Goal: Task Accomplishment & Management: Manage account settings

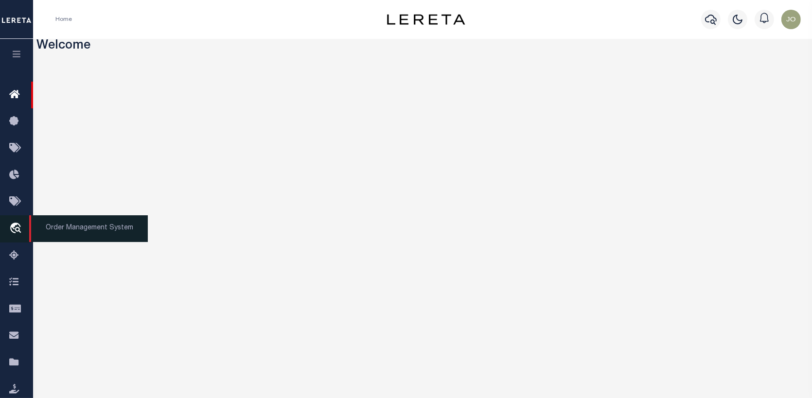
click at [16, 224] on icon "travel_explore" at bounding box center [17, 229] width 16 height 13
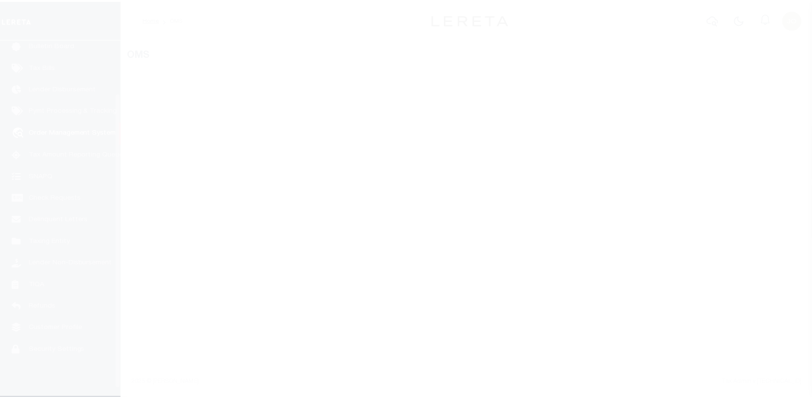
scroll to position [70, 0]
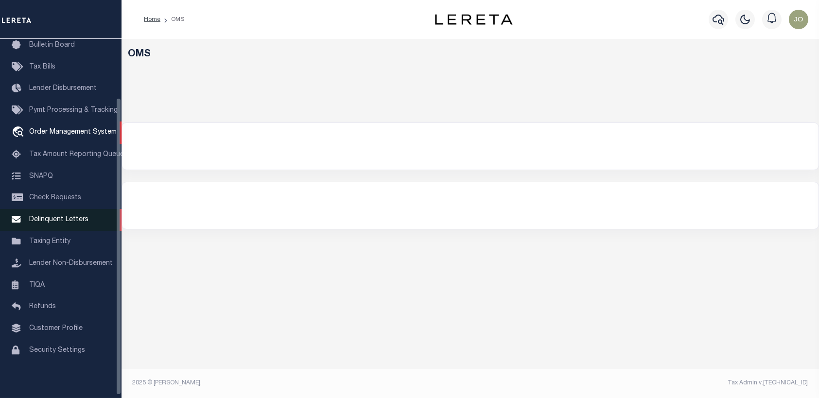
select select "200"
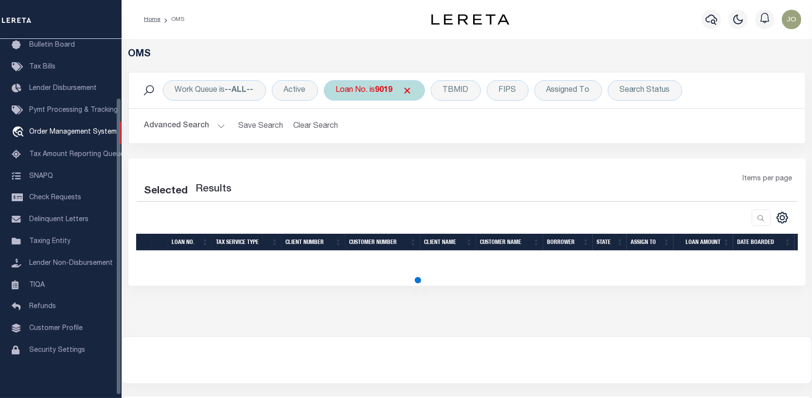
select select "200"
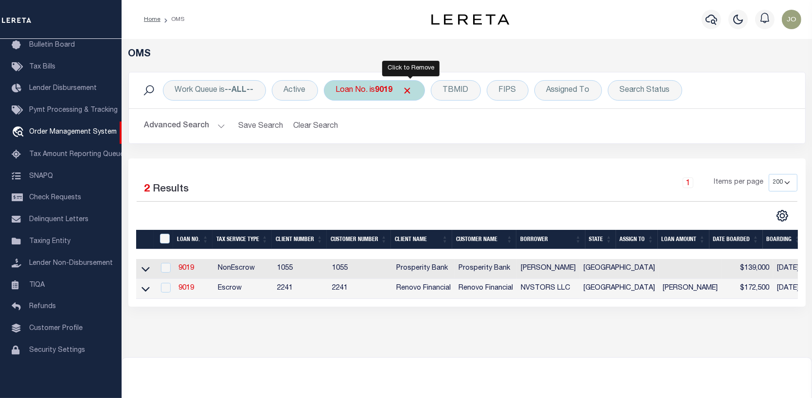
click at [409, 86] on span "Click to Remove" at bounding box center [408, 91] width 10 height 10
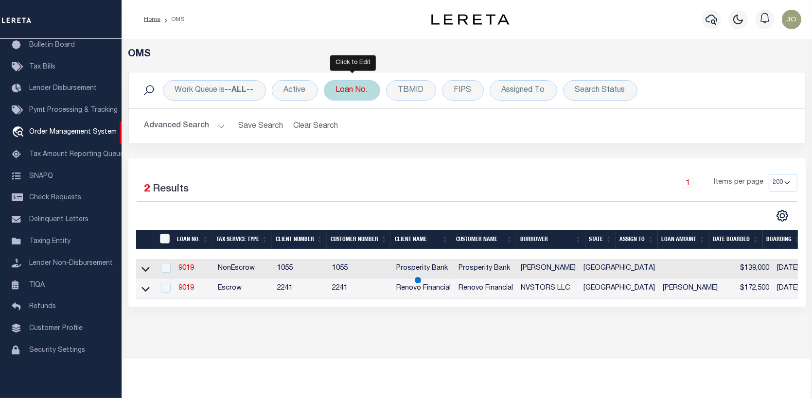
click at [362, 90] on div "Loan No." at bounding box center [352, 90] width 56 height 20
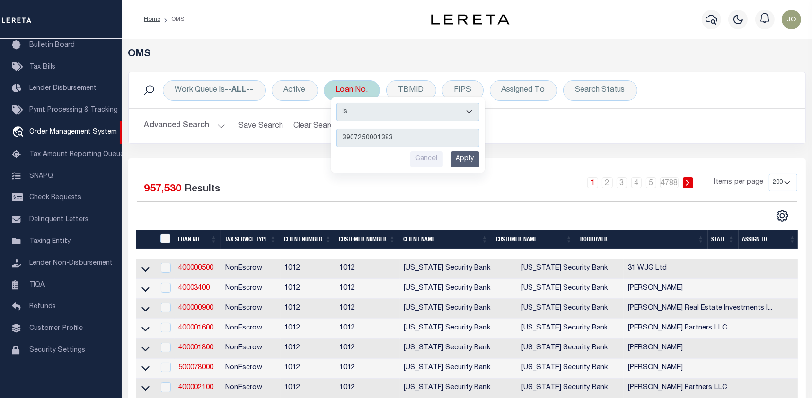
type input "3907250001383"
click at [465, 157] on input "Apply" at bounding box center [465, 159] width 29 height 16
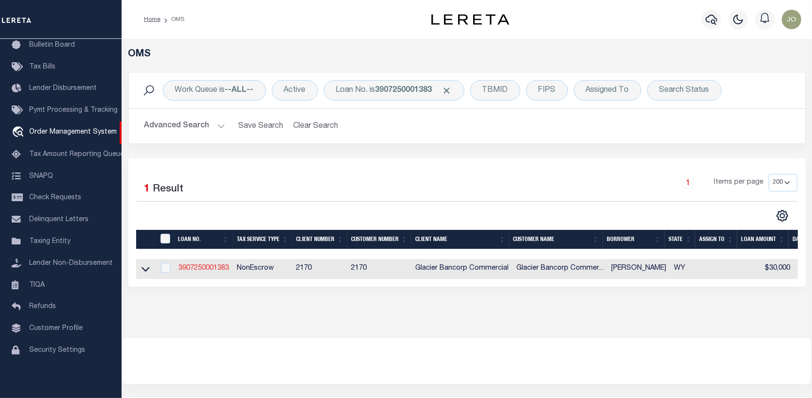
click at [206, 265] on link "3907250001383" at bounding box center [203, 268] width 51 height 7
type input "3907250001383"
type input "[PERSON_NAME]"
select select
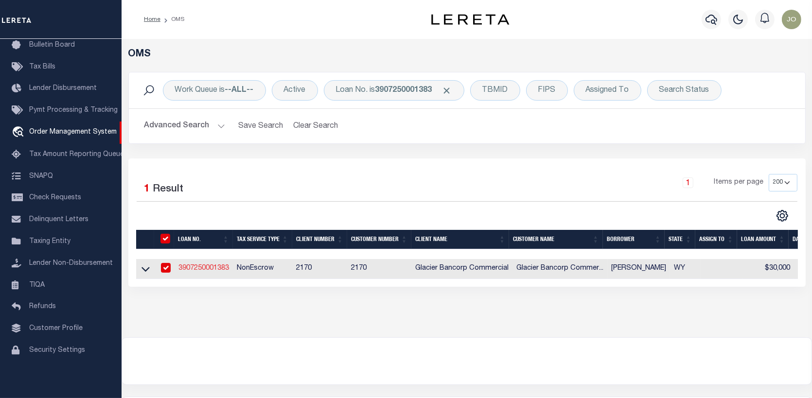
type input "161 SAUK TRL"
type input "BOULDER WY 82923"
type input "08/05/2025"
select select "10"
select select "NonEscrow"
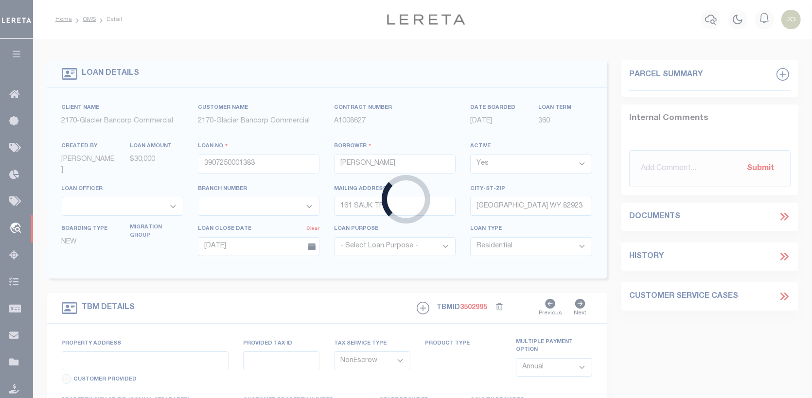
type input "161 SAUK TRL"
type input "R0002735"
select select
type input "BOULDER WY 82923"
type input "33082010101200"
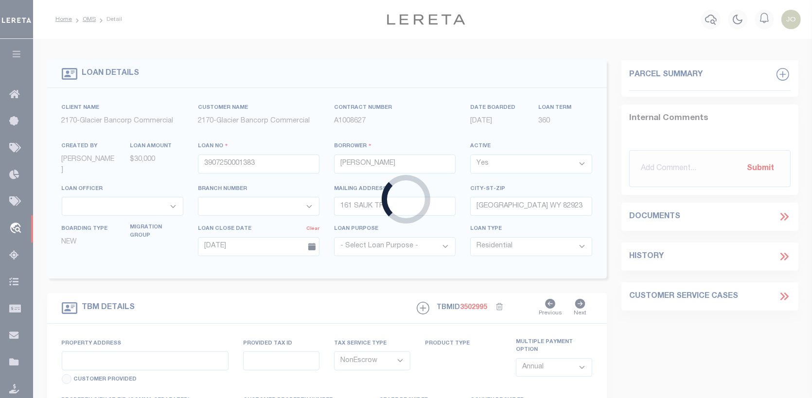
type input "WY"
select select
type textarea "SEE ATTACHED MORTGAGE; TAX ACCT #: R0002735"
select select "7330"
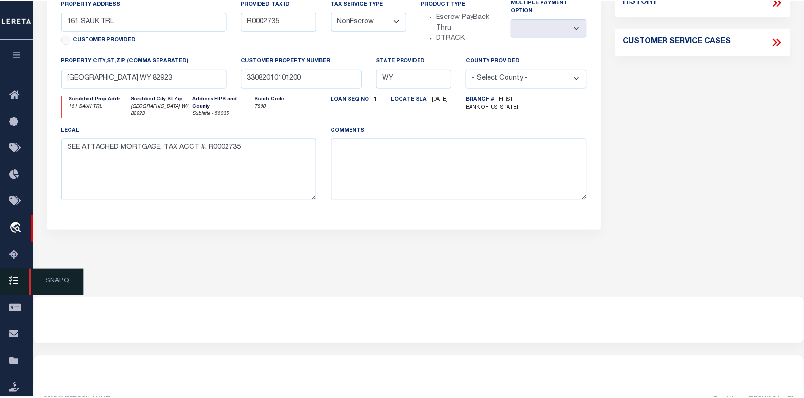
scroll to position [360, 0]
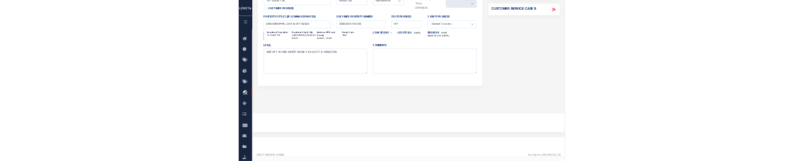
scroll to position [360, 0]
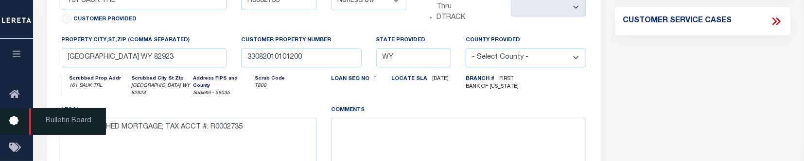
click at [33, 117] on span "Bulletin Board" at bounding box center [67, 121] width 77 height 27
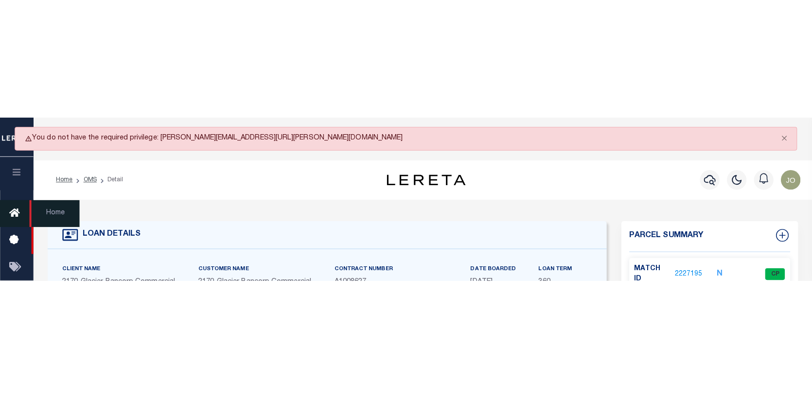
scroll to position [0, 0]
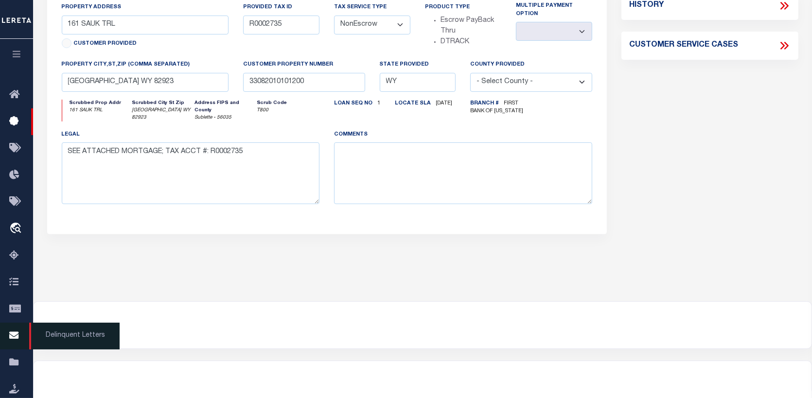
scroll to position [403, 0]
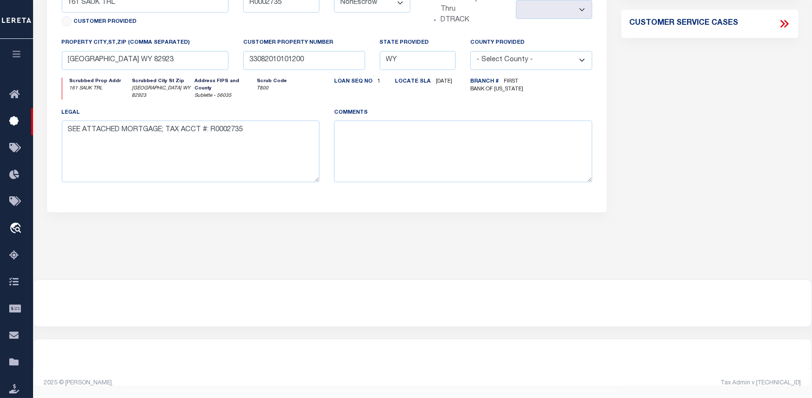
click at [9, 0] on span at bounding box center [16, 19] width 33 height 39
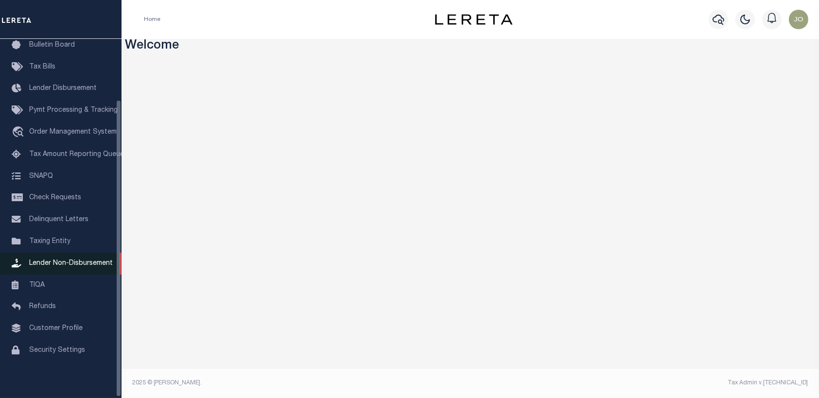
scroll to position [74, 0]
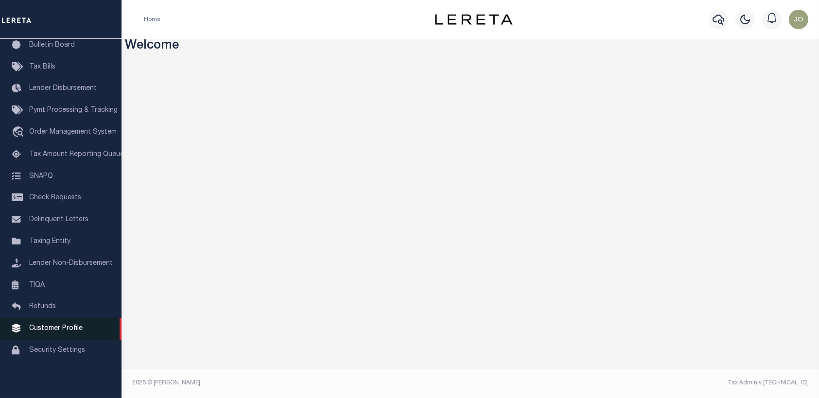
click at [53, 326] on span "Customer Profile" at bounding box center [55, 328] width 53 height 7
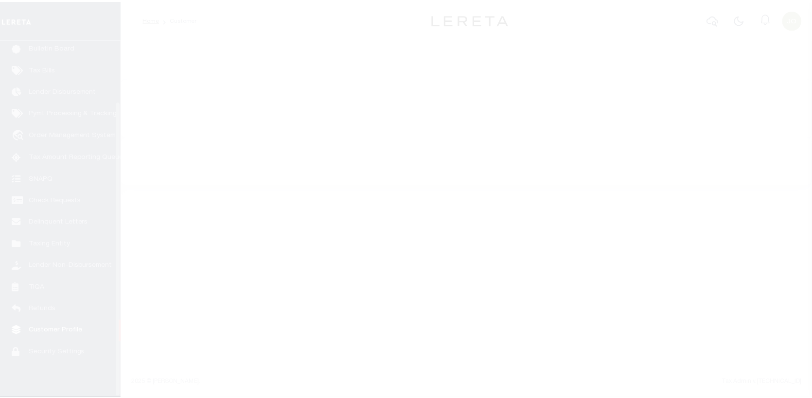
scroll to position [74, 0]
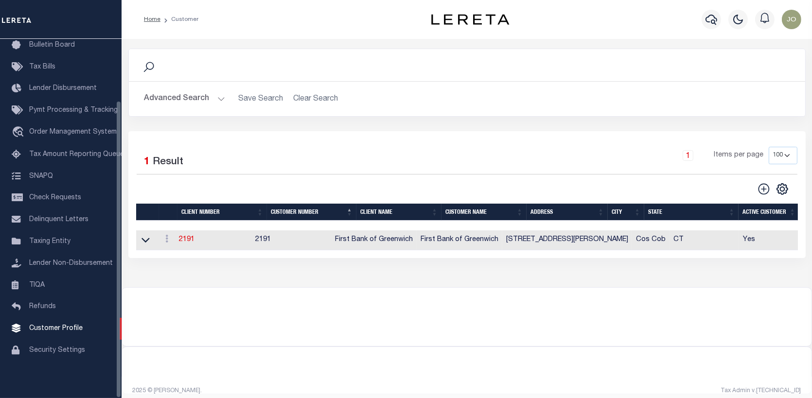
click at [163, 96] on button "Advanced Search" at bounding box center [184, 98] width 81 height 19
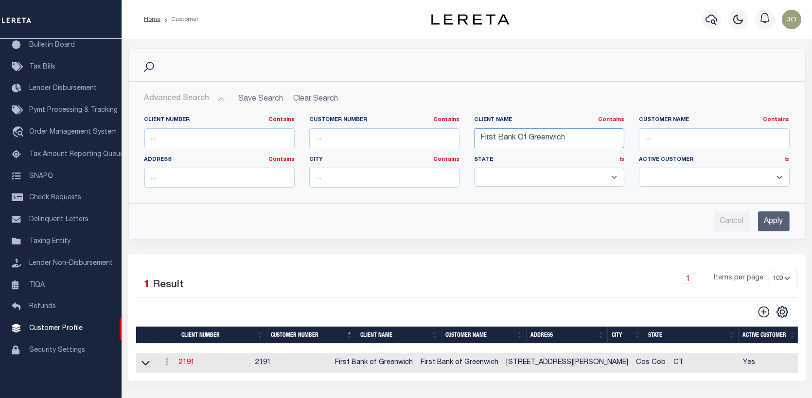
drag, startPoint x: 569, startPoint y: 139, endPoint x: 442, endPoint y: 128, distance: 126.8
click at [442, 128] on div "Client Number Contains Contains Is Customer Number Contains Contains Is Contains" at bounding box center [467, 155] width 660 height 79
type input "Glacier Bancorp"
click at [768, 217] on input "Apply" at bounding box center [774, 221] width 32 height 20
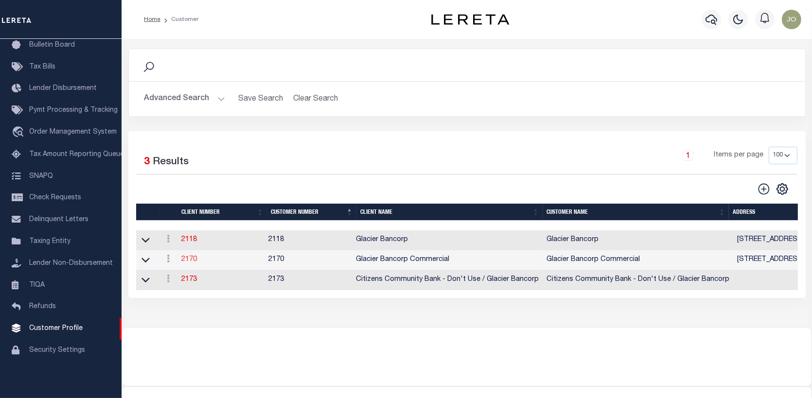
click at [189, 260] on link "2170" at bounding box center [189, 259] width 16 height 7
select select
type input "Glacier Bancorp Commercial"
type input "2170"
type input "Glacier Bancorp Commercial"
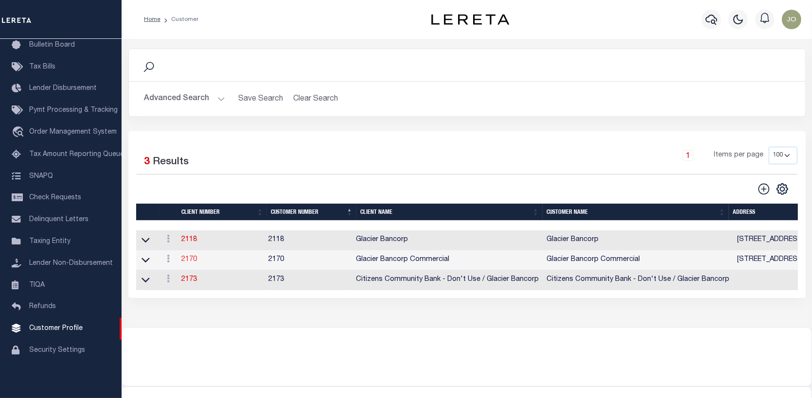
type input "Becky"
type input "Mathson"
select select "Commercial"
type input "Barbara Kendrick"
type input "Debbie Vecellio"
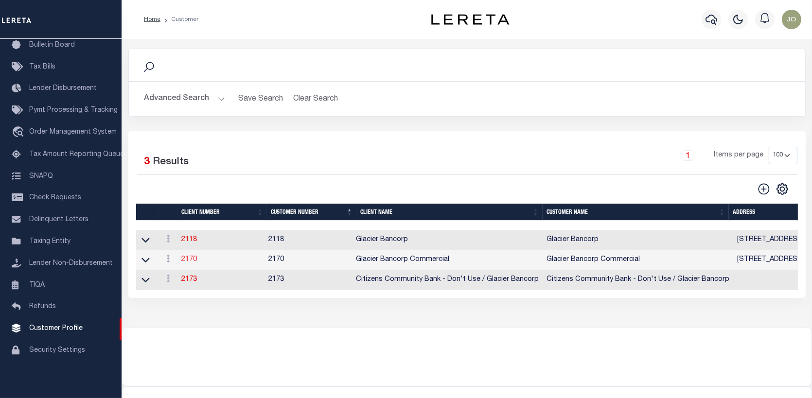
checkbox input "true"
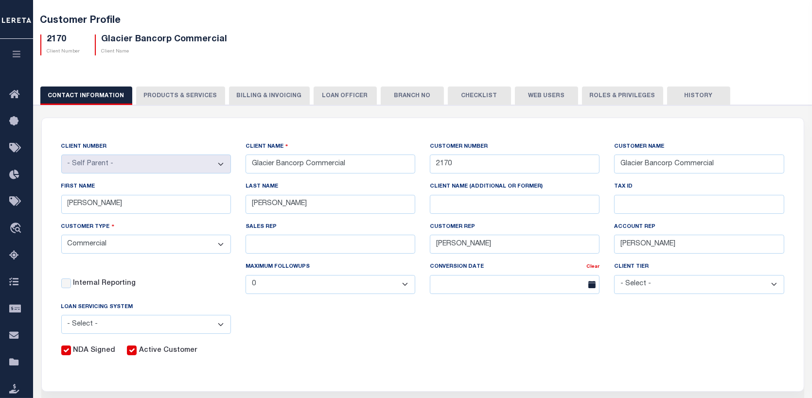
scroll to position [49, 0]
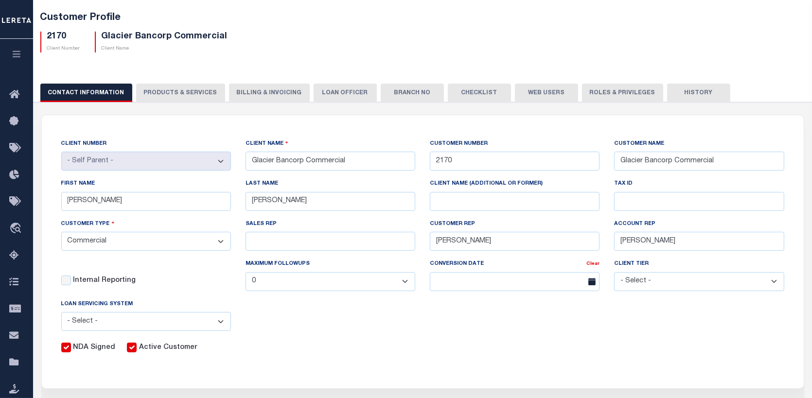
click at [393, 92] on button "Branch No" at bounding box center [412, 93] width 63 height 18
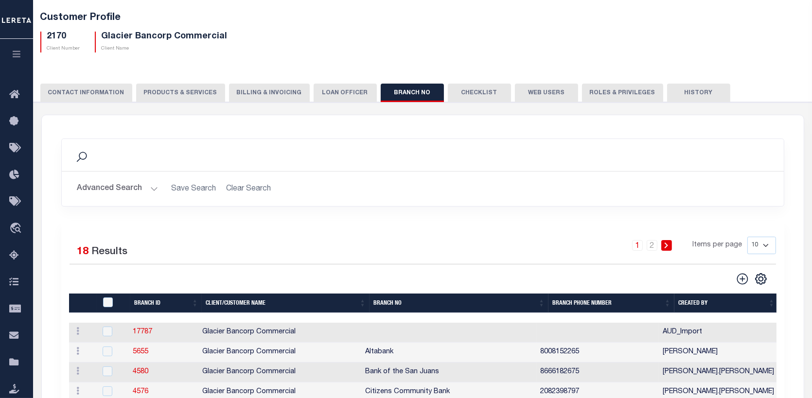
click at [278, 90] on button "Billing & Invoicing" at bounding box center [269, 93] width 81 height 18
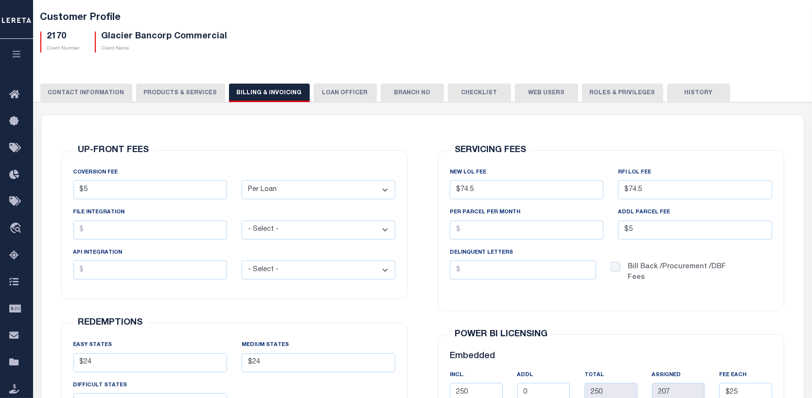
click at [168, 93] on button "PRODUCTS & SERVICES" at bounding box center [180, 93] width 89 height 18
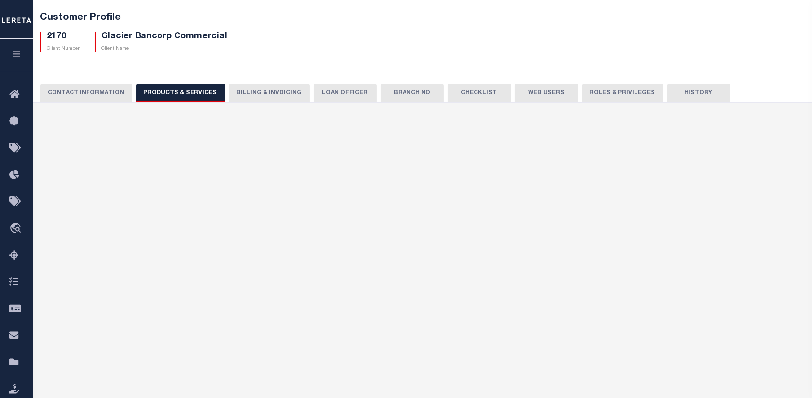
select select "STX"
radio input "true"
checkbox input "true"
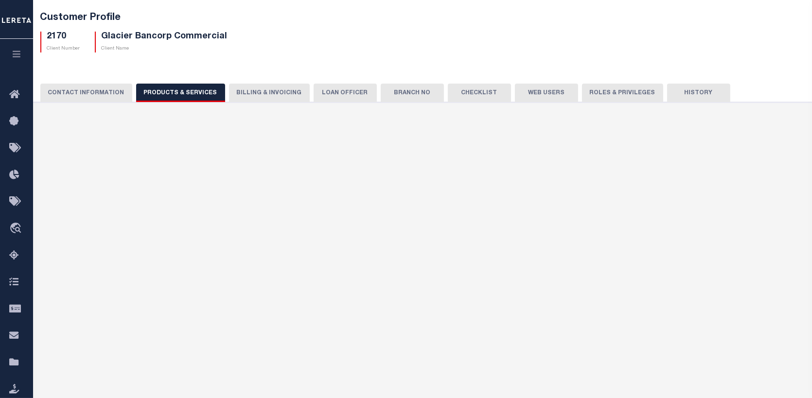
checkbox input "true"
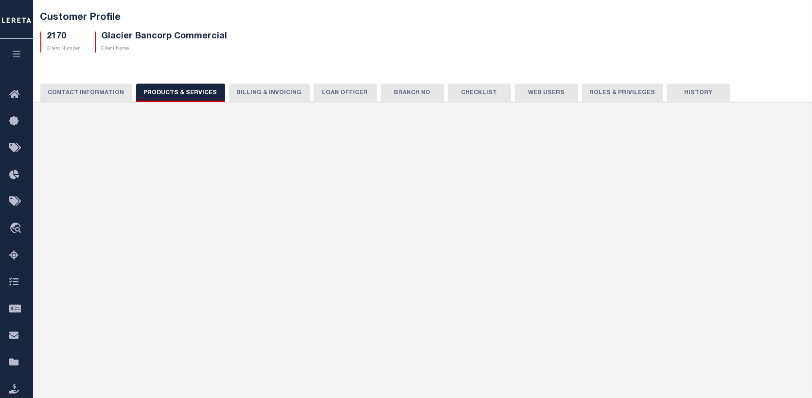
checkbox input "true"
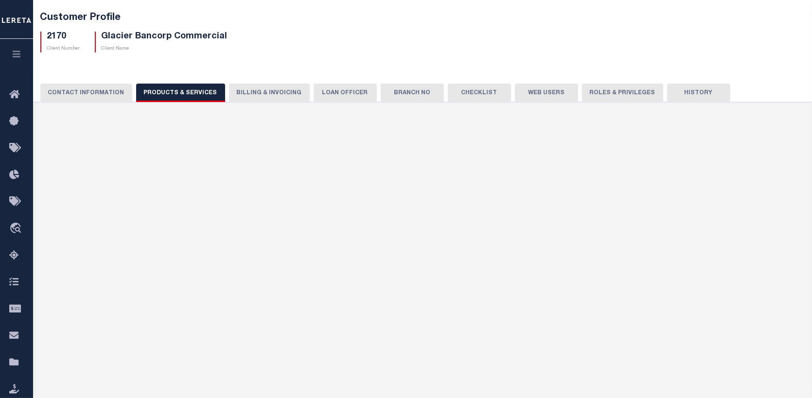
checkbox input "true"
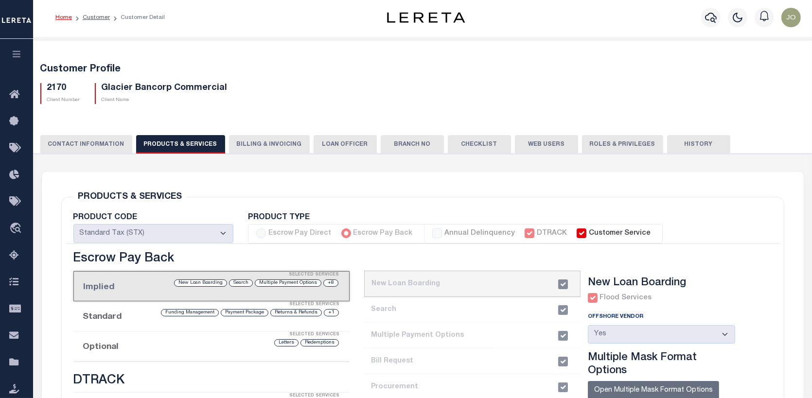
scroll to position [0, 0]
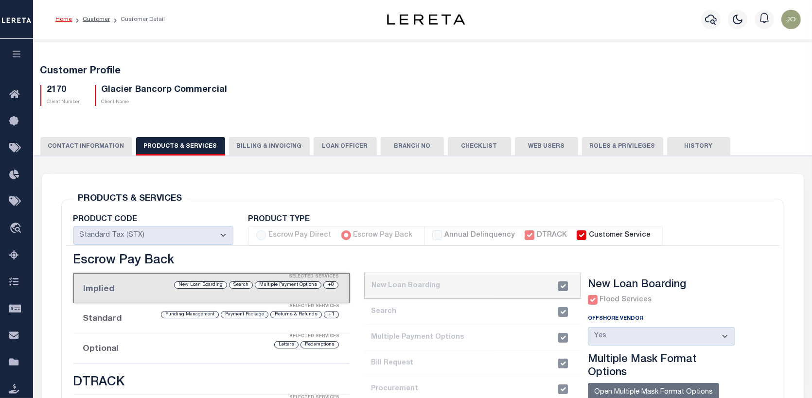
click at [92, 145] on button "CONTACT INFORMATION" at bounding box center [86, 146] width 92 height 18
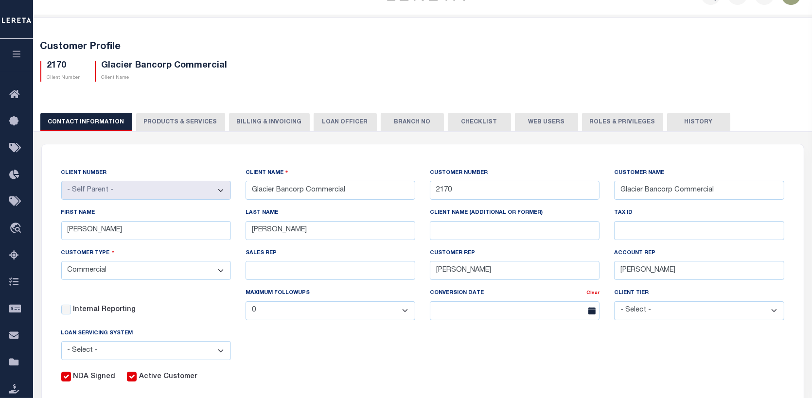
scroll to position [49, 0]
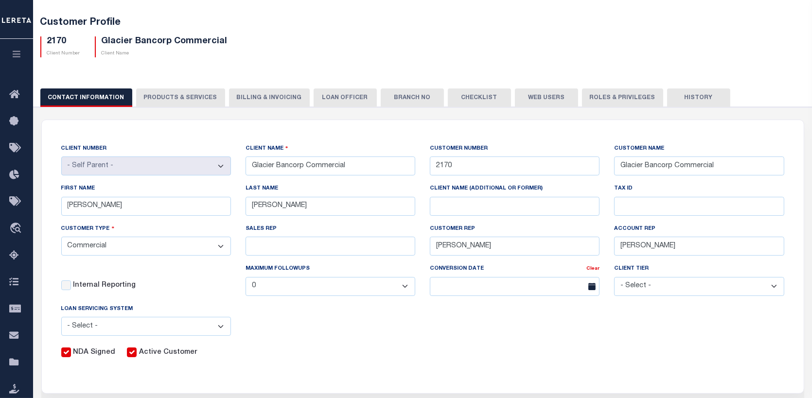
click at [186, 95] on button "PRODUCTS & SERVICES" at bounding box center [180, 97] width 89 height 18
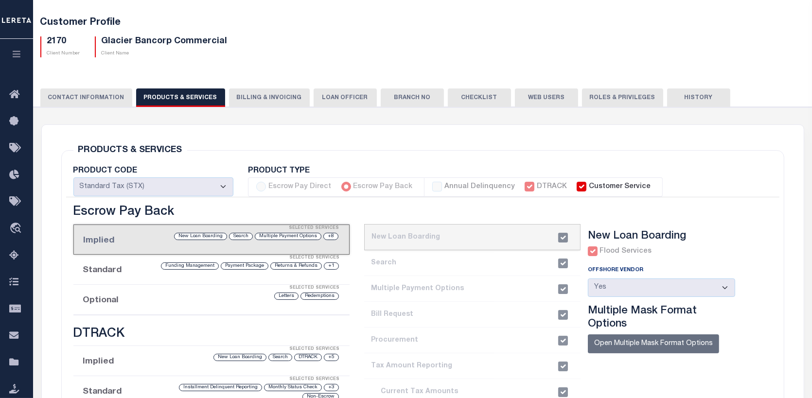
select select "STX"
click at [255, 99] on button "Billing & Invoicing" at bounding box center [269, 97] width 81 height 18
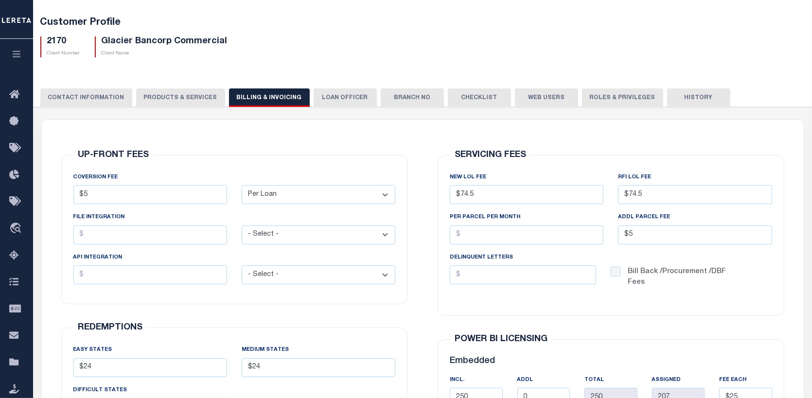
click at [330, 96] on button "LOAN OFFICER" at bounding box center [345, 97] width 63 height 18
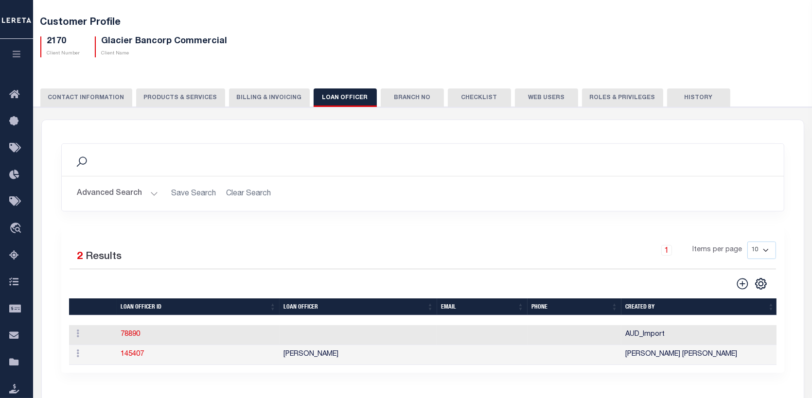
click at [395, 96] on button "Branch No" at bounding box center [412, 97] width 63 height 18
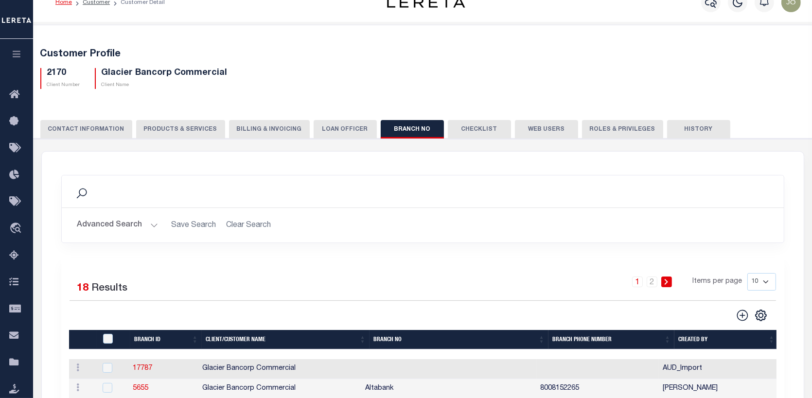
scroll to position [0, 0]
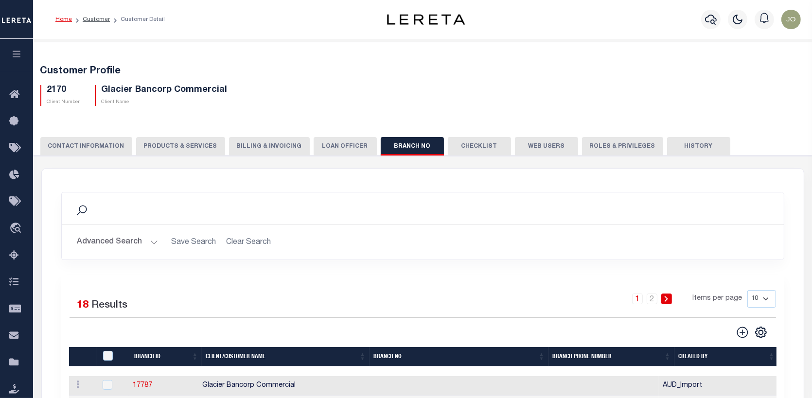
click at [469, 148] on button "Checklist" at bounding box center [479, 146] width 63 height 18
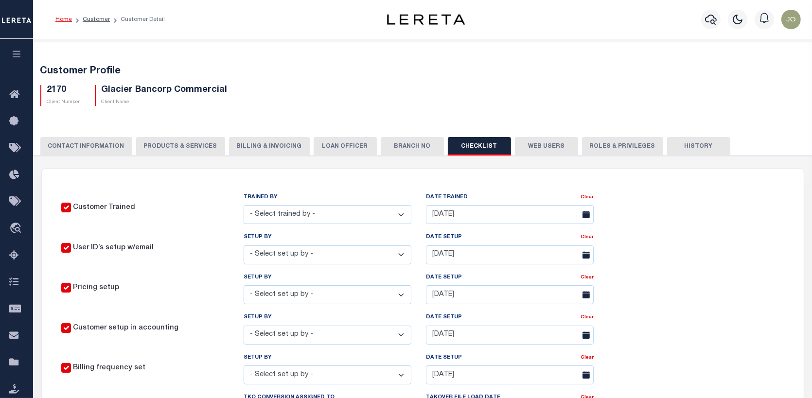
click at [539, 146] on button "Web Users" at bounding box center [546, 146] width 63 height 18
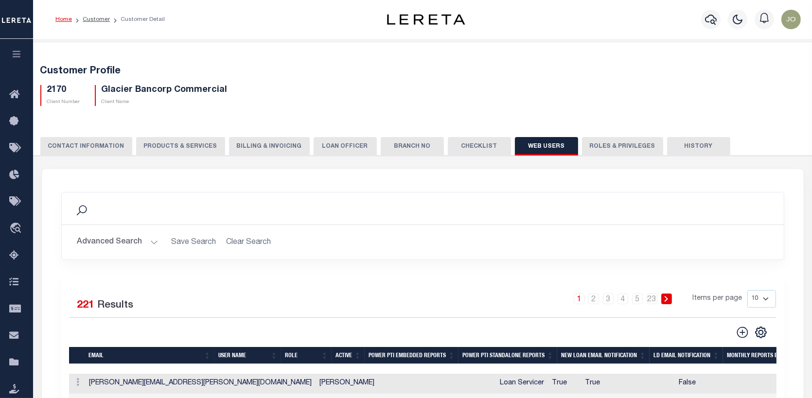
click at [606, 146] on button "Roles & Privileges" at bounding box center [622, 146] width 81 height 18
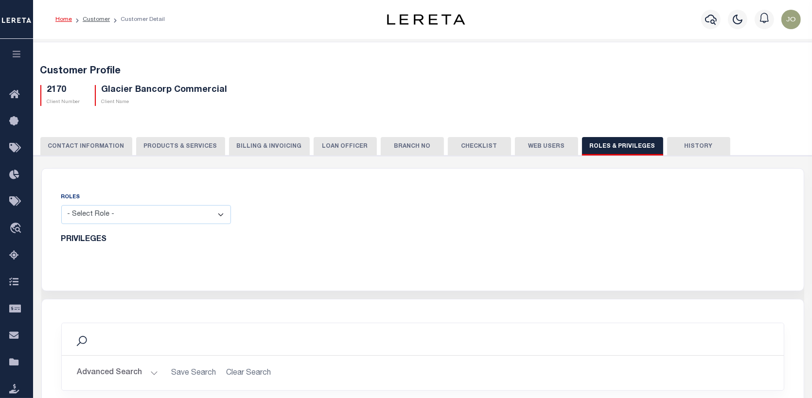
click at [685, 145] on button "History" at bounding box center [698, 146] width 63 height 18
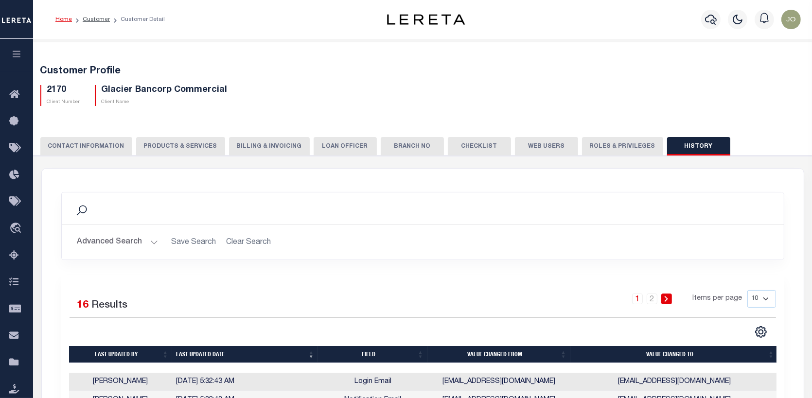
scroll to position [49, 0]
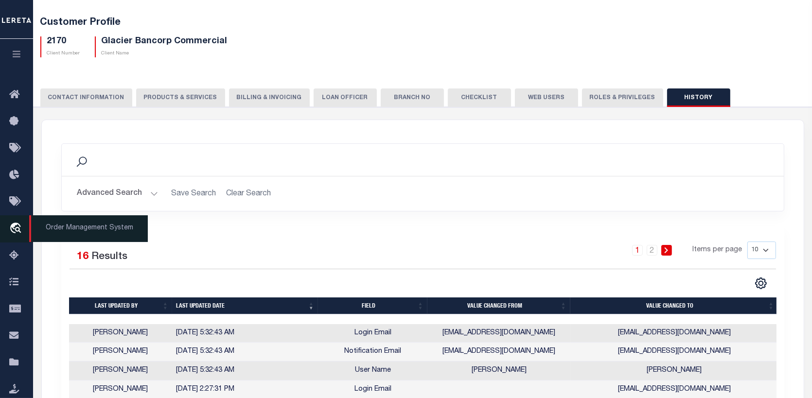
click at [18, 229] on icon "travel_explore" at bounding box center [17, 229] width 16 height 13
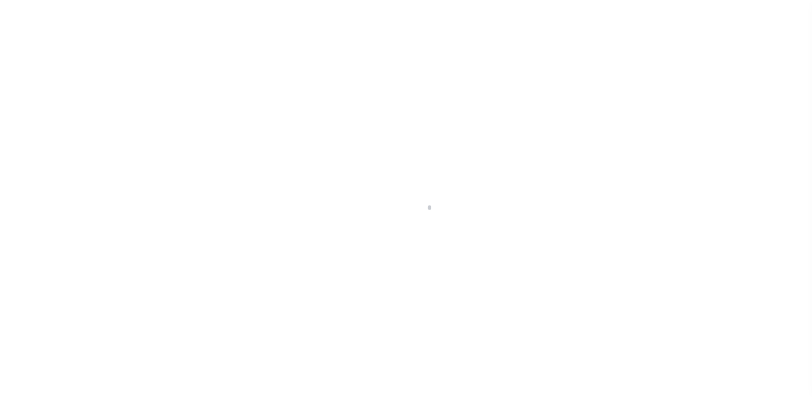
scroll to position [70, 0]
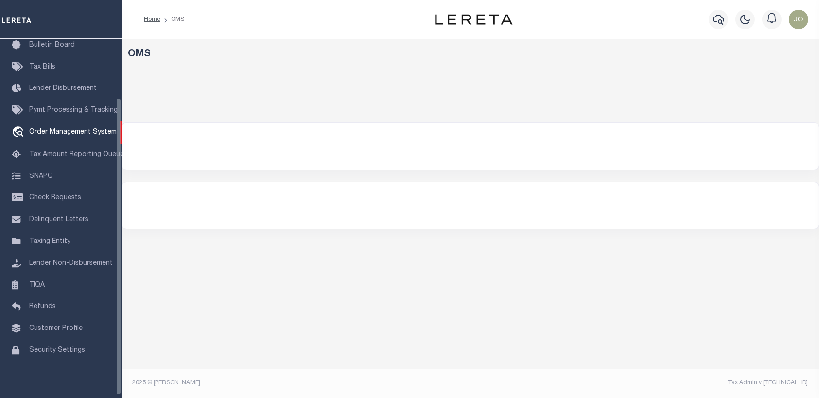
select select "200"
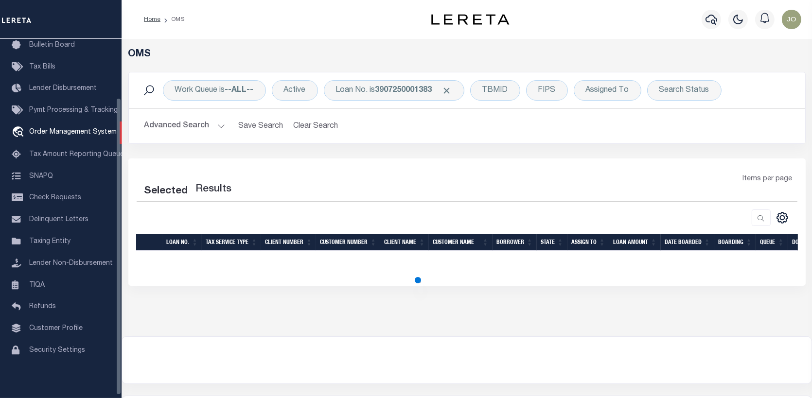
select select "200"
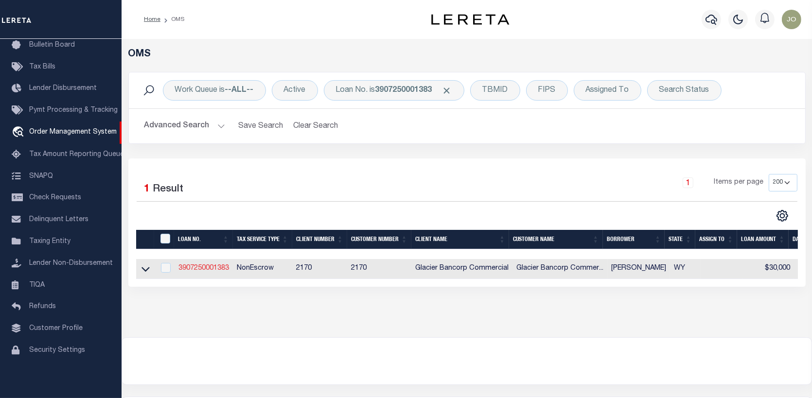
click at [202, 265] on link "3907250001383" at bounding box center [203, 268] width 51 height 7
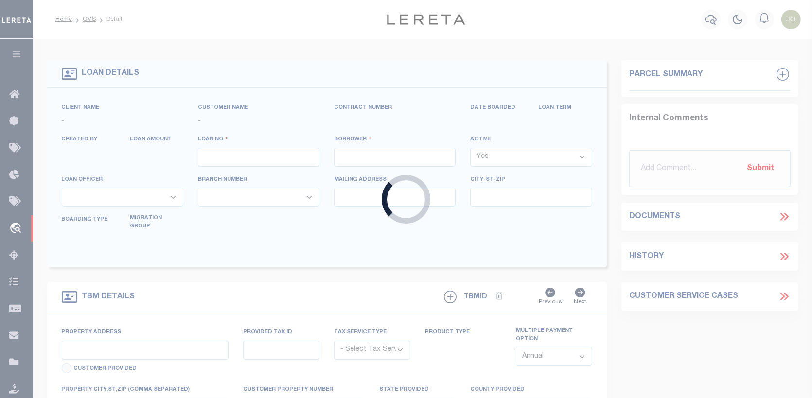
type input "3907250001383"
type input "[PERSON_NAME]"
select select
type input "161 SAUK TRL"
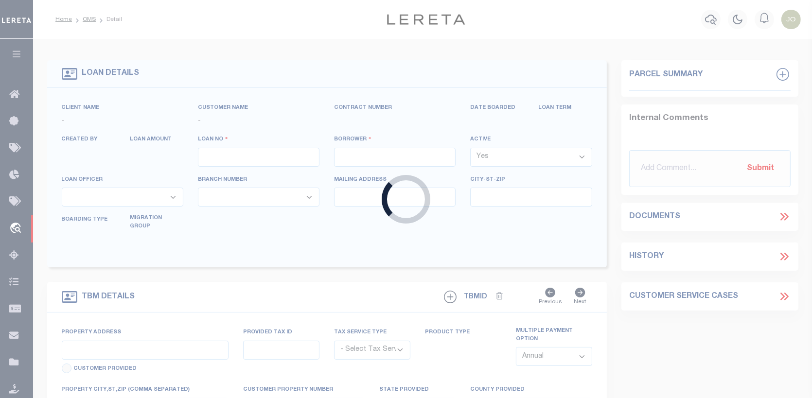
type input "BOULDER WY 82923"
type input "08/05/2025"
select select "10"
select select "NonEscrow"
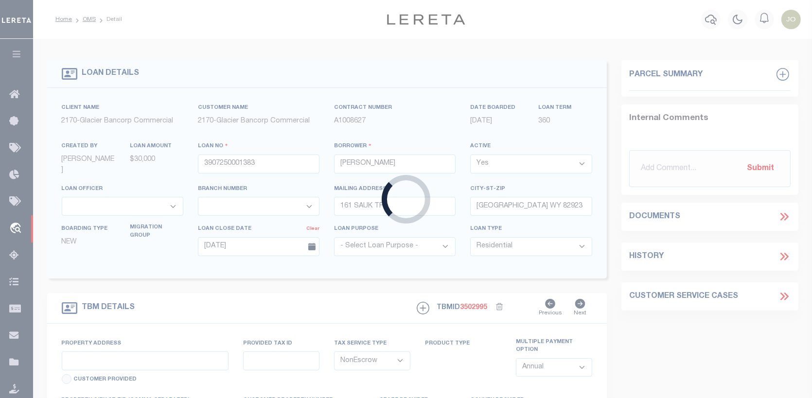
type input "161 SAUK TRL"
type input "R0002735"
select select
type input "BOULDER WY 82923"
type input "33082010101200"
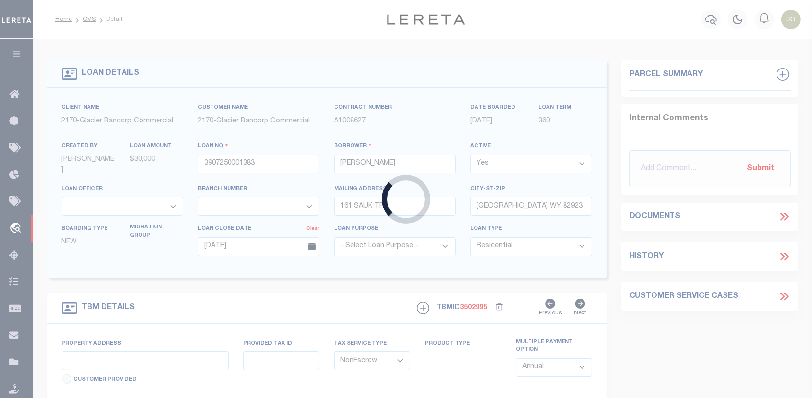
type input "WY"
select select
type textarea "SEE ATTACHED MORTGAGE; TAX ACCT #: R0002735"
select select "7330"
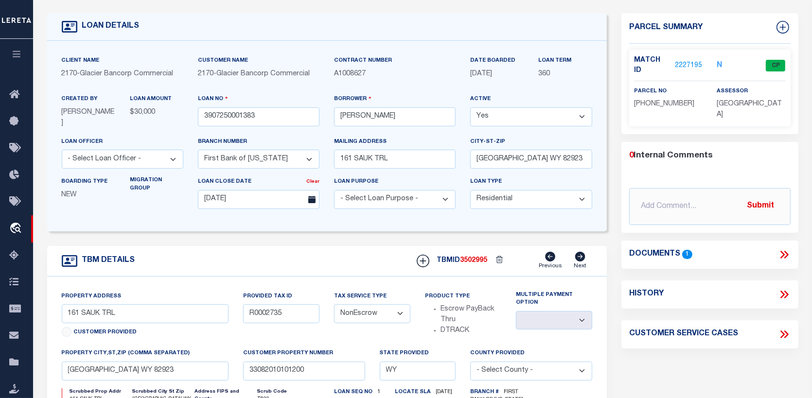
scroll to position [49, 0]
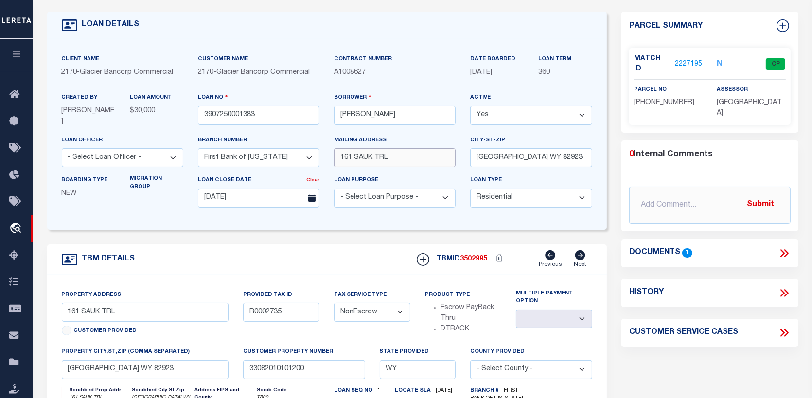
click at [339, 156] on input "161 SAUK TRL" at bounding box center [395, 157] width 122 height 19
type input "L"
type input "P.O. BOX 986"
click at [475, 157] on input "BOULDER WY 82923" at bounding box center [531, 157] width 122 height 19
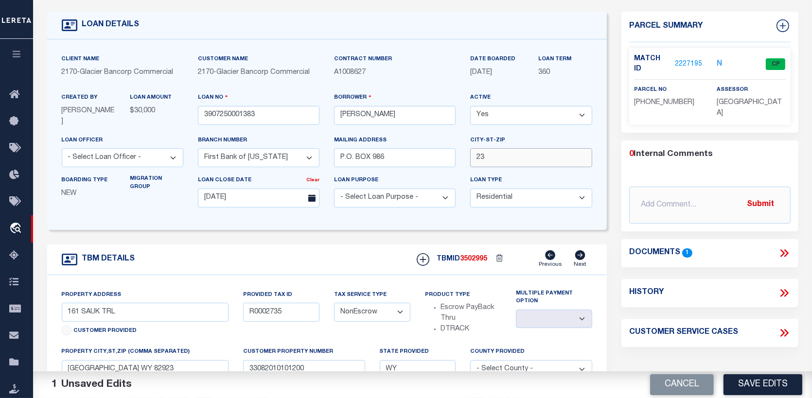
type input "3"
type input "PINEDALE, WY 82941"
click at [344, 158] on input "P.O. BOX 986" at bounding box center [395, 157] width 122 height 19
type input "PO BOX 986"
click at [642, 187] on input "text" at bounding box center [709, 205] width 161 height 37
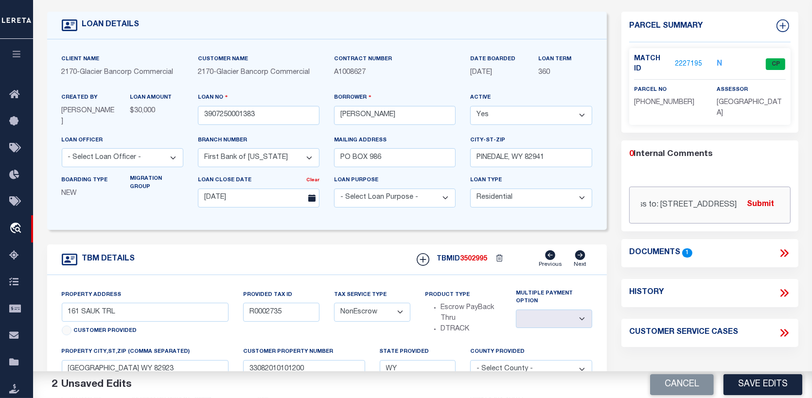
scroll to position [0, 188]
type input "8/12/25 CAS-47804 change mailing address to: POBOX 986, Pinedale, WY 82941"
click at [772, 387] on button "Save Edits" at bounding box center [762, 384] width 79 height 21
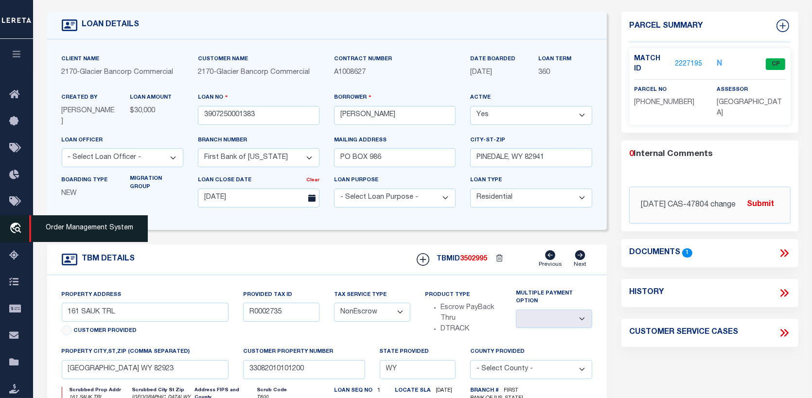
click at [12, 227] on icon "travel_explore" at bounding box center [17, 229] width 16 height 13
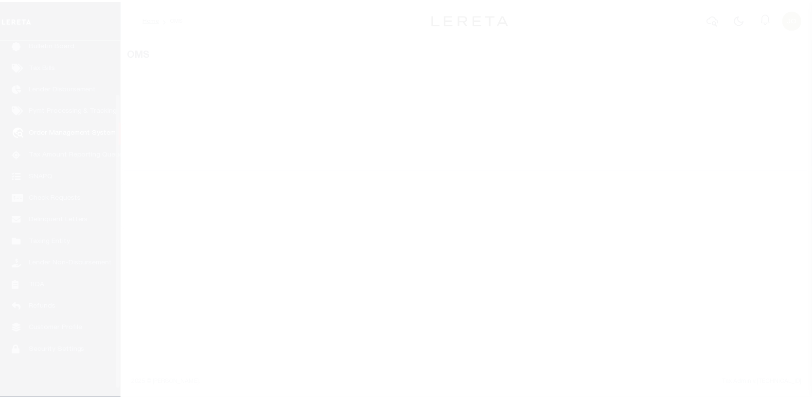
scroll to position [70, 0]
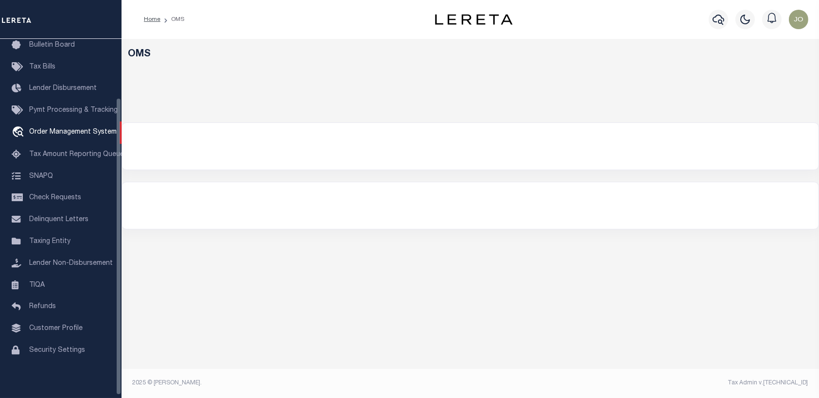
select select "200"
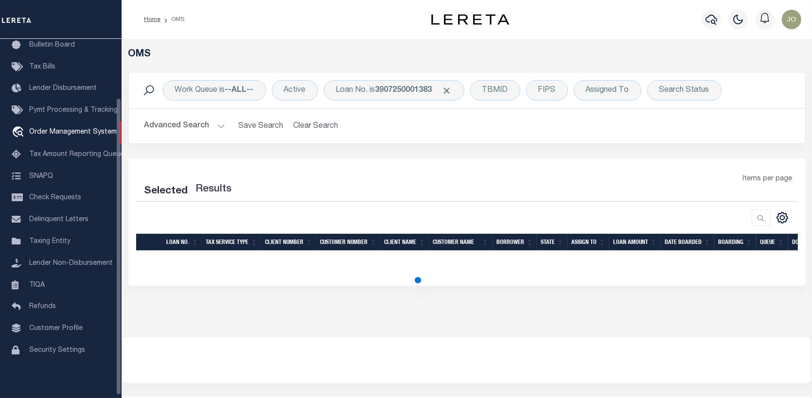
select select "200"
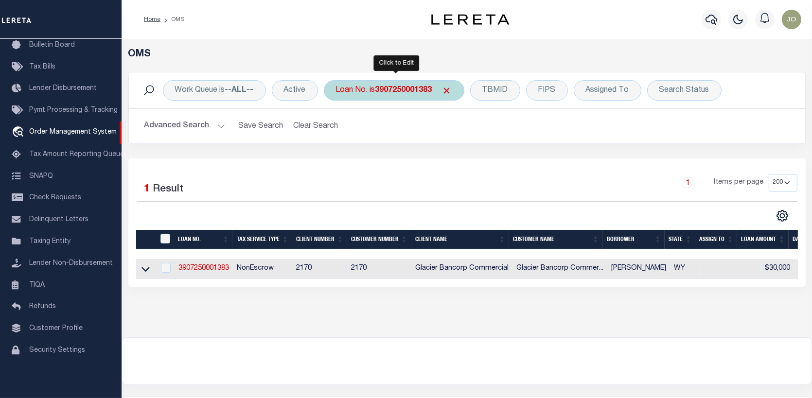
click at [450, 82] on div "Loan No. is 3907250001383" at bounding box center [394, 90] width 141 height 20
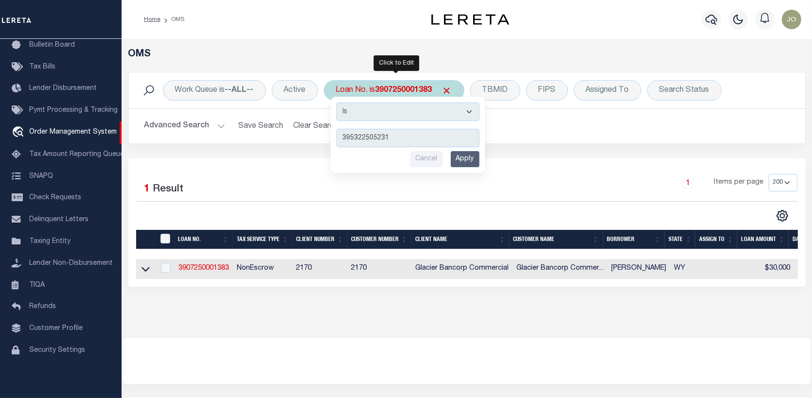
type input "3953225052313"
click at [468, 158] on input "Apply" at bounding box center [465, 159] width 29 height 16
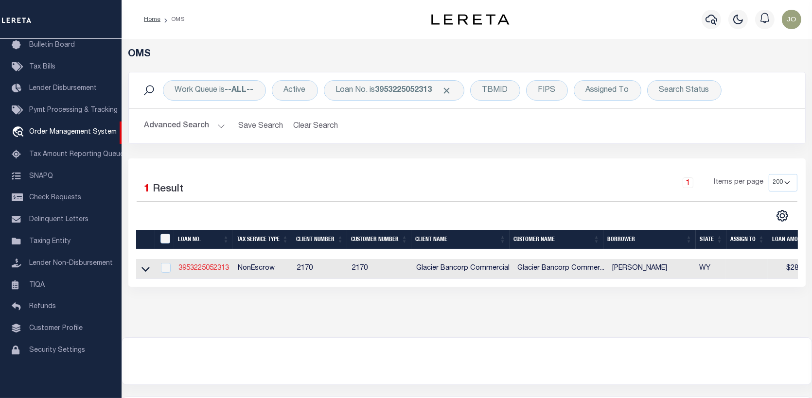
click at [205, 266] on link "3953225052313" at bounding box center [203, 268] width 51 height 7
type input "3953225052313"
type input "[PERSON_NAME]"
select select
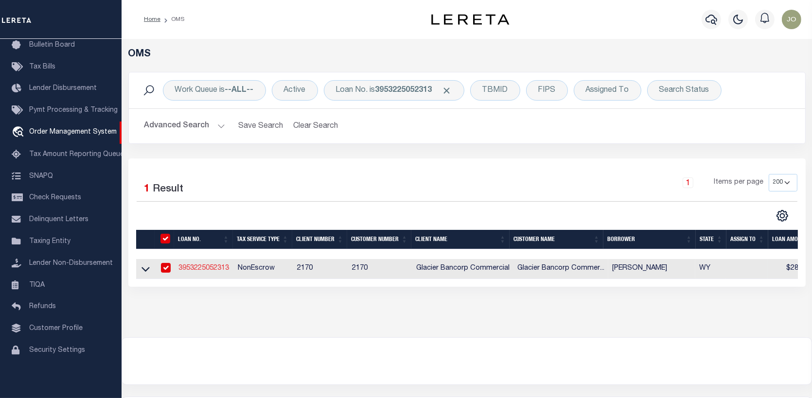
type input "[STREET_ADDRESS][PERSON_NAME]"
type input "[PERSON_NAME] 82414-9223"
type input "[DATE]"
select select "10"
select select "NonEscrow"
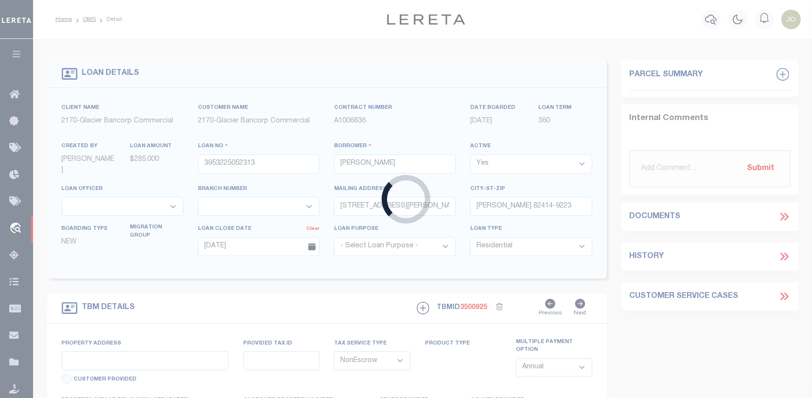
type input "ADALINE ESTATES MS-55 LOT 1 (28.28 AC)"
type input "R0038600"
select select
type input "[PERSON_NAME] 82414-9223"
type input "06540191292001"
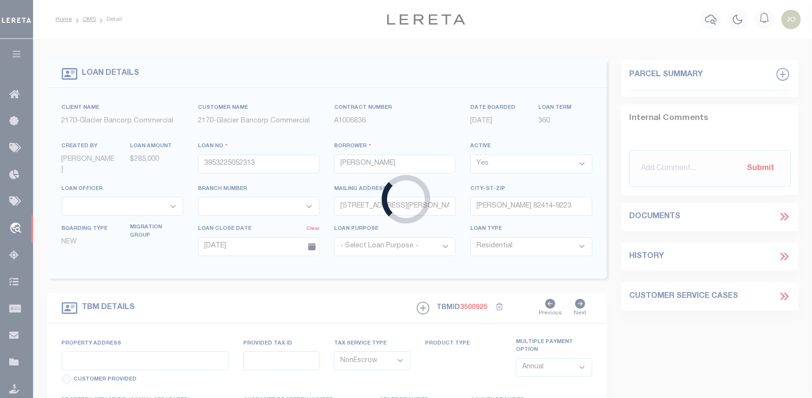
type input "WY"
type textarea "SEE ATTACHED TAX INFO; TAX ACCT #: R0038600"
select select "7330"
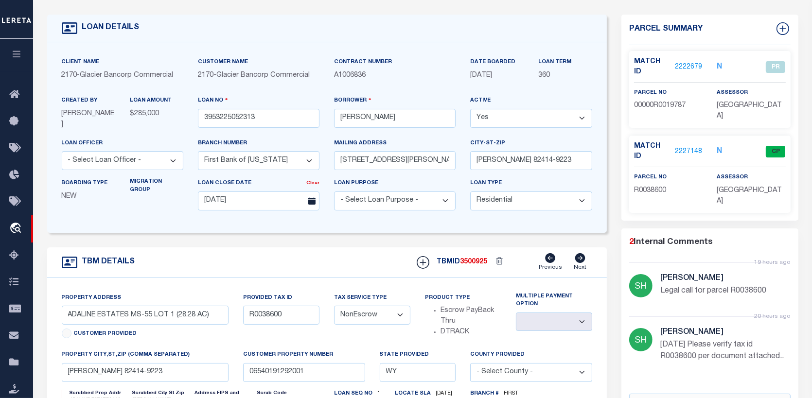
scroll to position [49, 0]
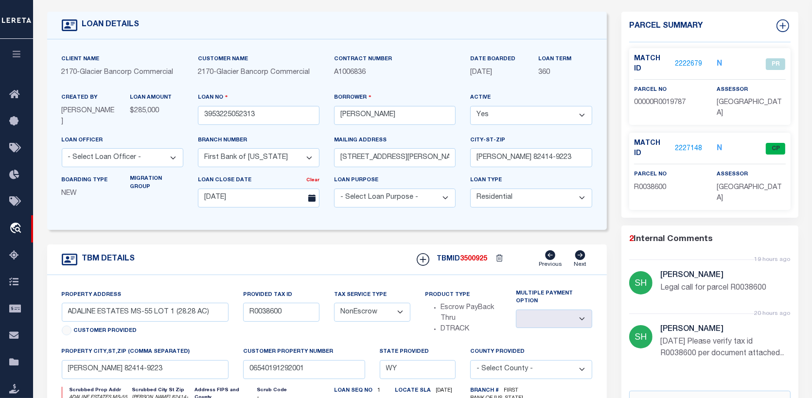
click at [684, 59] on link "2222679" at bounding box center [688, 64] width 27 height 10
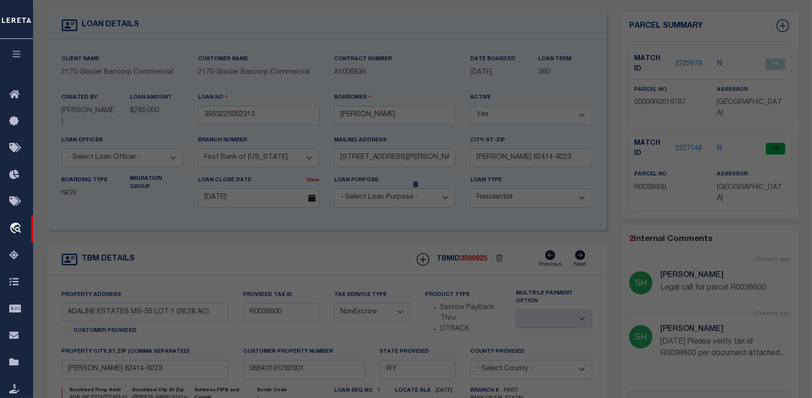
checkbox input "false"
select select "PR"
select select "099"
type input "SCHAULAND,MARK R"
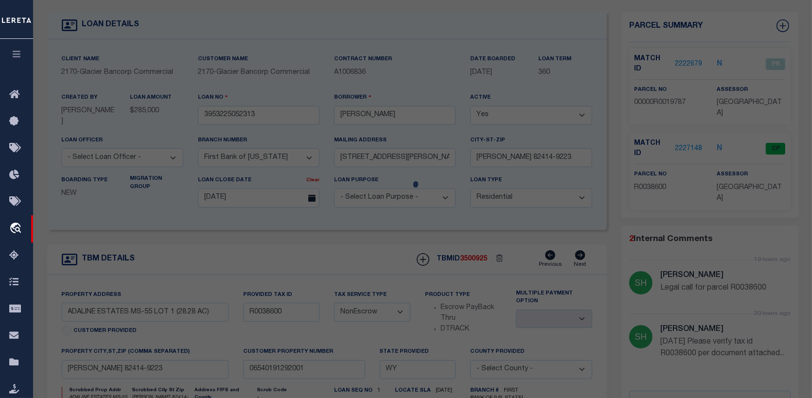
select select "ATL"
select select "ADD"
type input "3911 CARTER MOUNTAIN DR"
type input "CODY, WY 82414"
type textarea "CARTER MOUNTAIN SUB. LOT 1 (2.52 AC. - 2.50 AC. NET)"
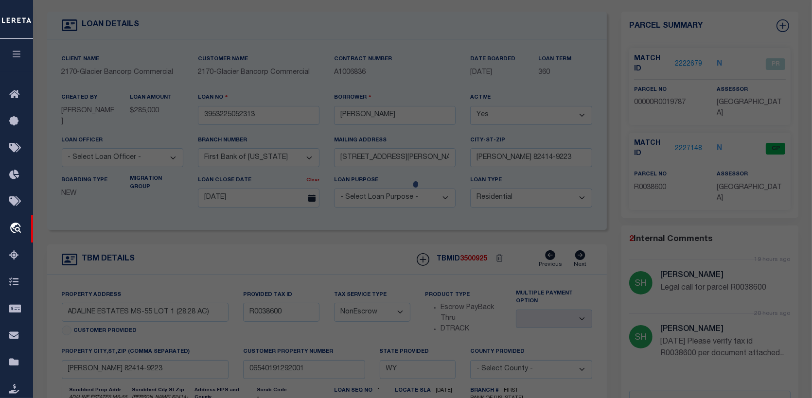
type textarea "Legal call for parcel R0038600"
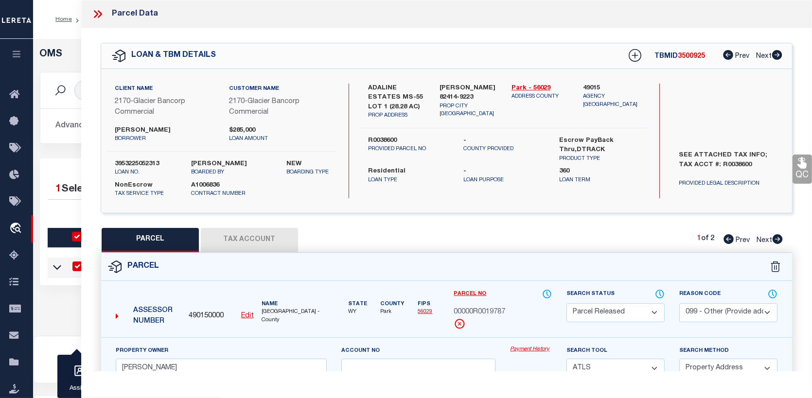
click at [777, 235] on icon at bounding box center [778, 239] width 10 height 10
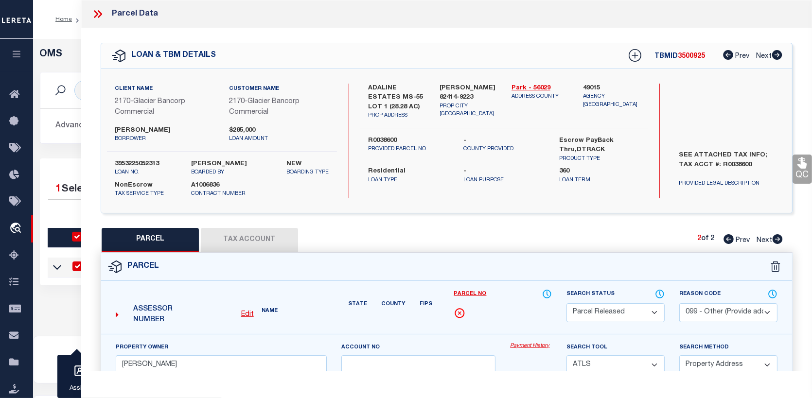
select select "AS"
select select
checkbox input "false"
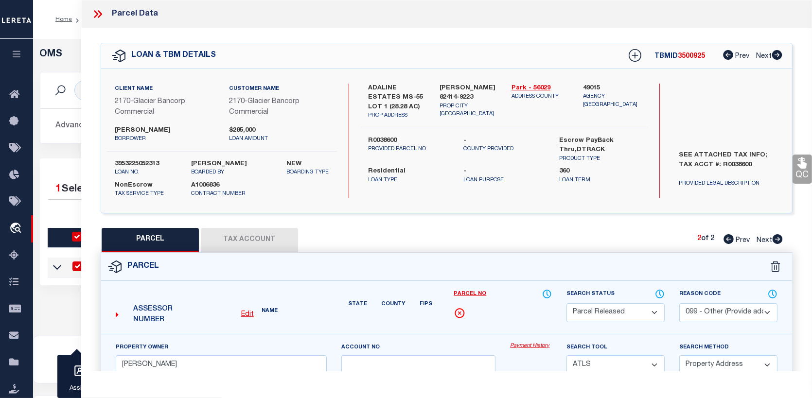
checkbox input "false"
select select "CP"
type input "[PERSON_NAME] & [PERSON_NAME]"
select select "PHN"
select select
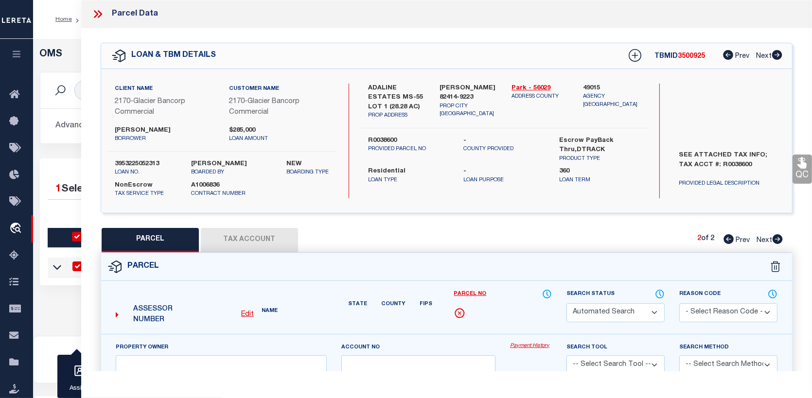
type textarea "Spoke with assessor, verified parcel #R0038600 - LOT 1- ADALINE ESTATE."
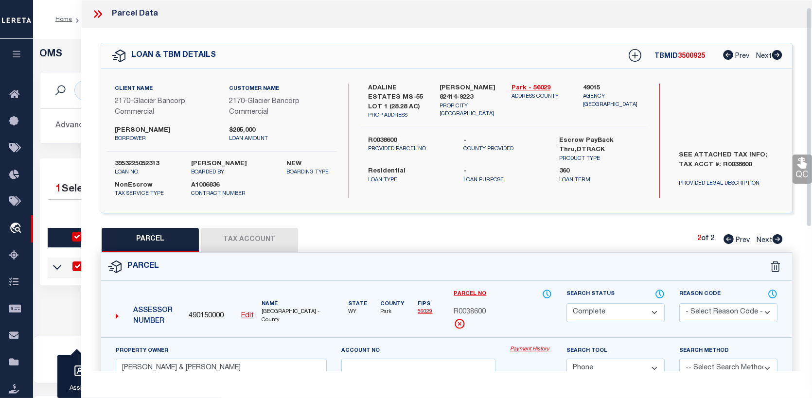
scroll to position [49, 0]
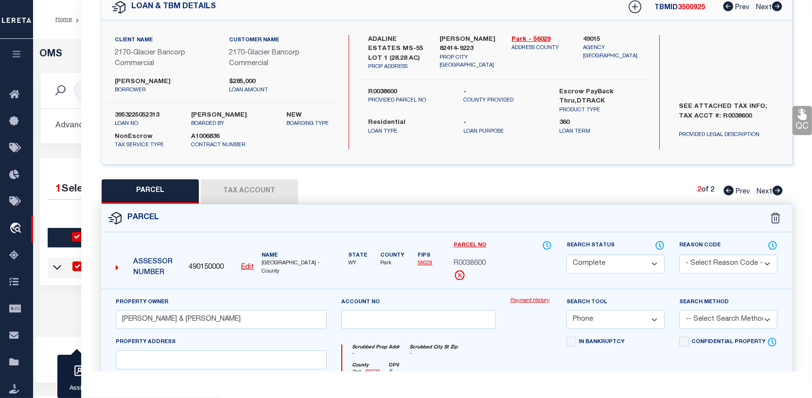
click at [539, 298] on link "Payment History" at bounding box center [531, 301] width 42 height 8
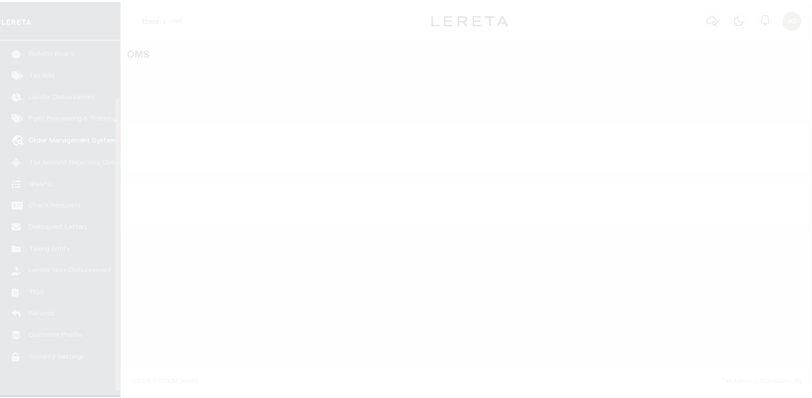
scroll to position [70, 0]
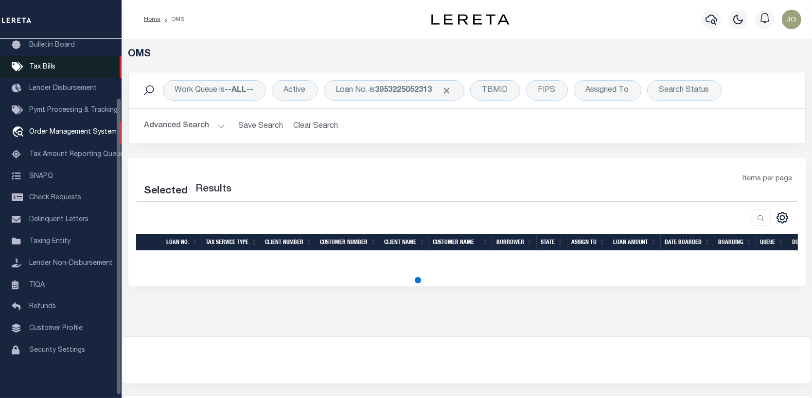
select select "200"
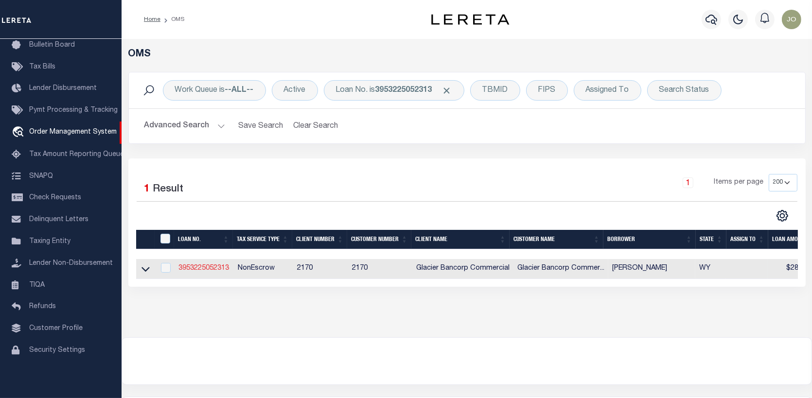
click at [215, 268] on link "3953225052313" at bounding box center [203, 268] width 51 height 7
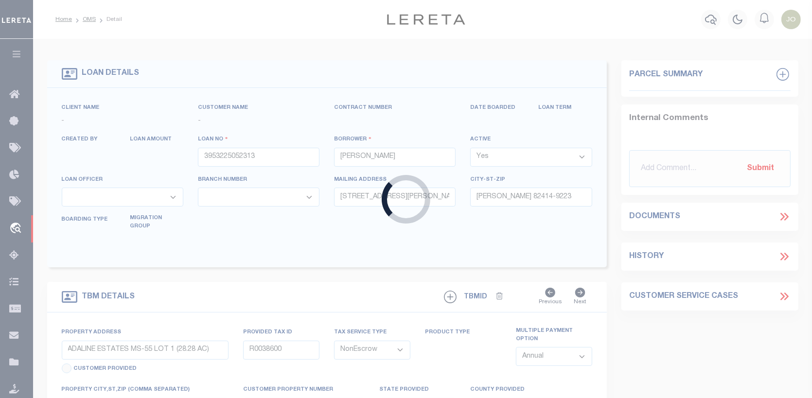
select select
type input "[DATE]"
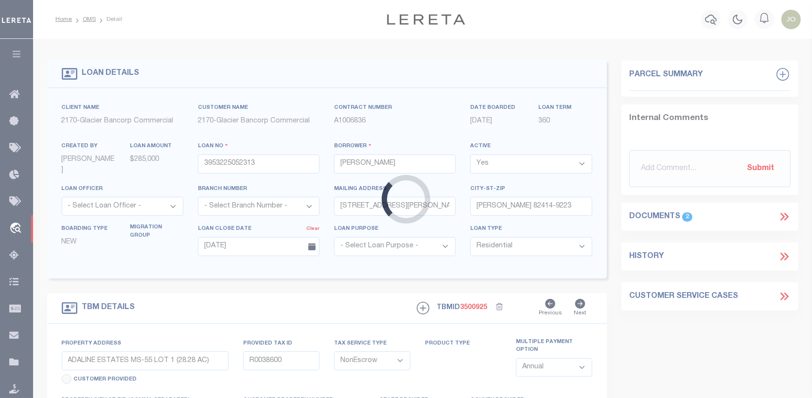
select select "7330"
select select
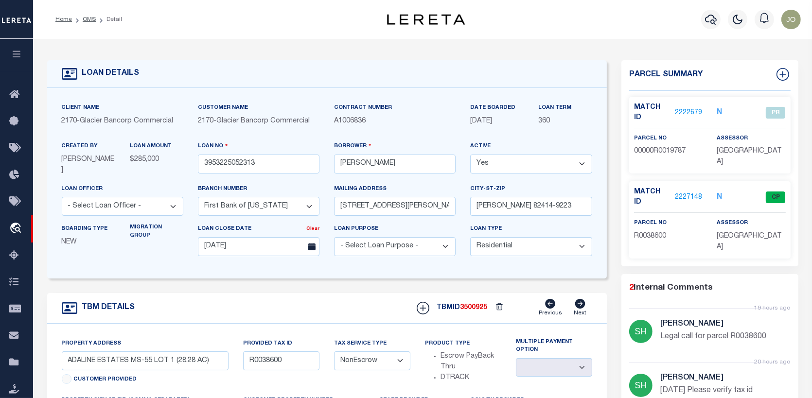
click at [687, 193] on link "2227148" at bounding box center [688, 198] width 27 height 10
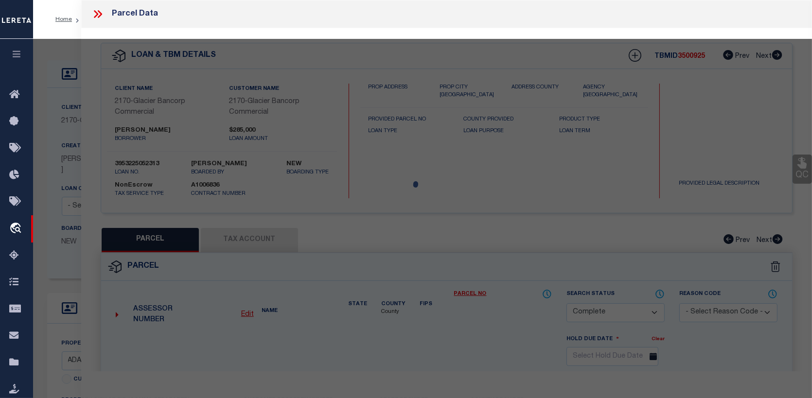
select select "AS"
select select
checkbox input "false"
select select "CP"
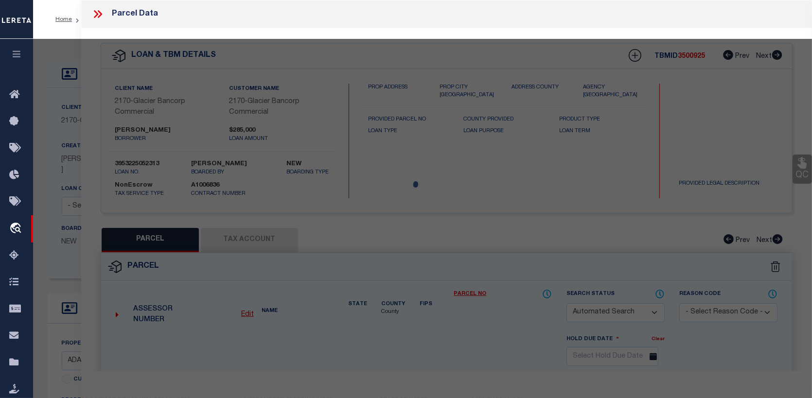
type input "[PERSON_NAME] & [PERSON_NAME]"
select select "PHN"
select select
type textarea "Spoke with assessor, verified parcel #R0038600 - LOT 1- ADALINE ESTATE."
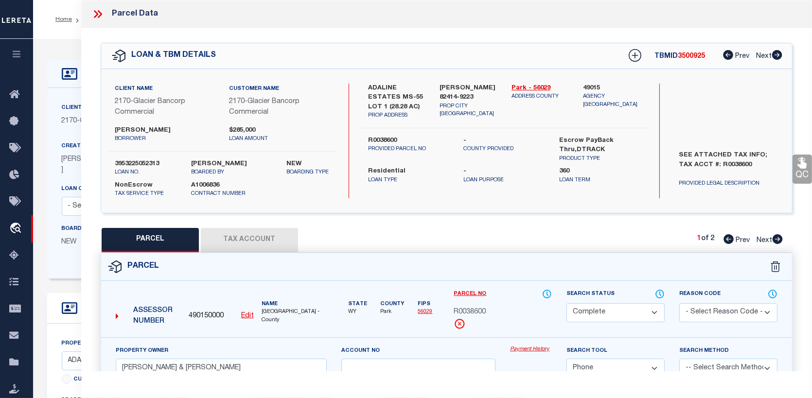
click at [239, 238] on button "Tax Account" at bounding box center [249, 240] width 97 height 24
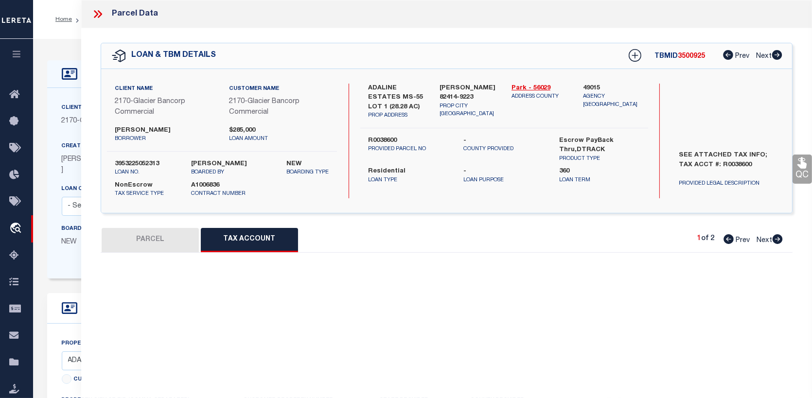
select select "100"
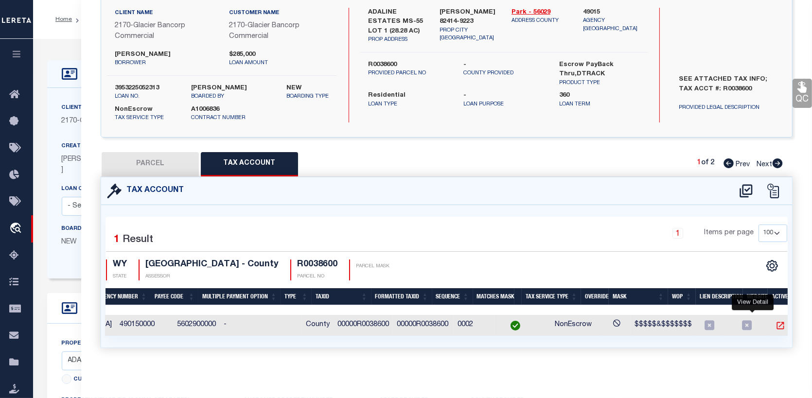
click at [775, 321] on icon "" at bounding box center [780, 326] width 10 height 10
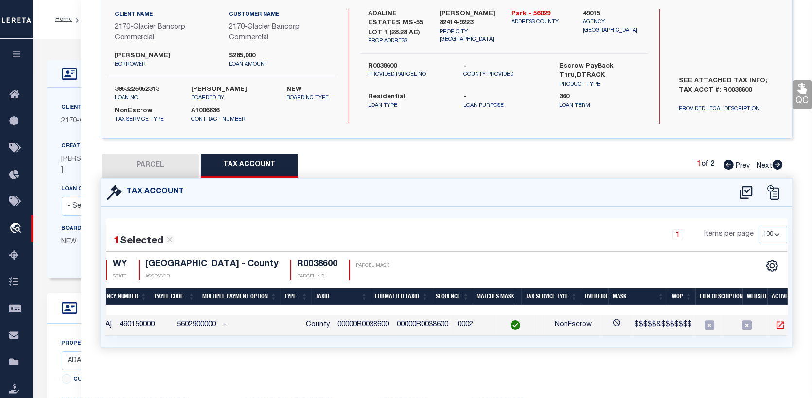
scroll to position [79, 0]
click at [158, 158] on button "PARCEL" at bounding box center [150, 166] width 97 height 24
select select "AS"
select select
checkbox input "false"
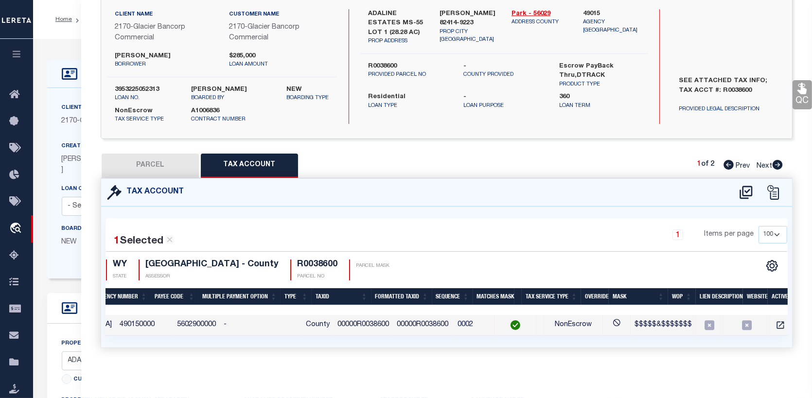
checkbox input "false"
select select "CP"
type input "[PERSON_NAME] & [PERSON_NAME]"
select select "PHN"
select select
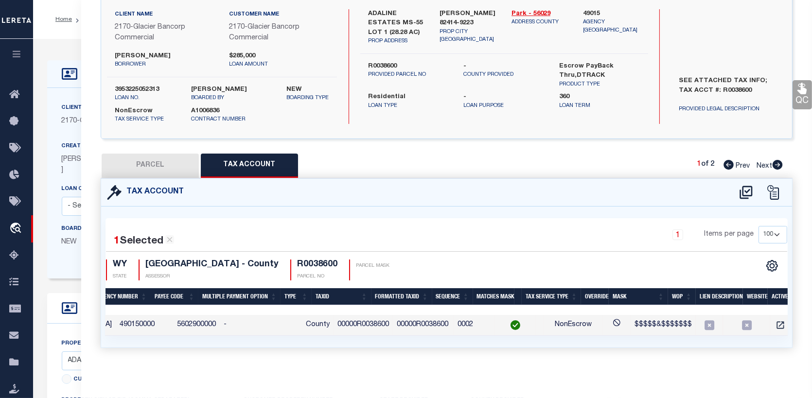
type textarea "Spoke with assessor, verified parcel #R0038600 - LOT 1- ADALINE ESTATE."
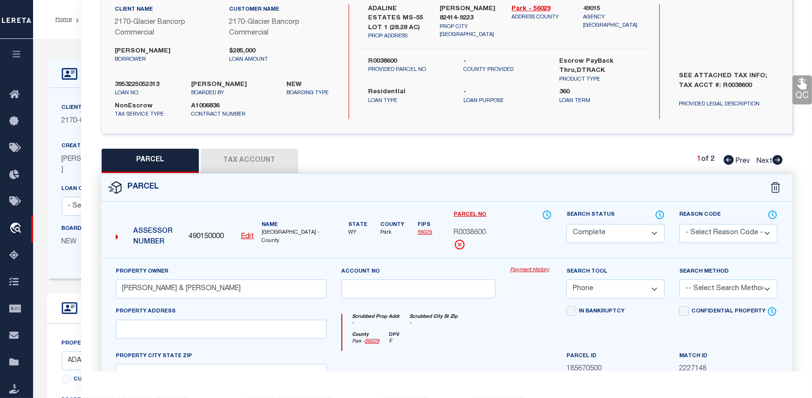
click at [535, 268] on link "Payment History" at bounding box center [531, 270] width 42 height 8
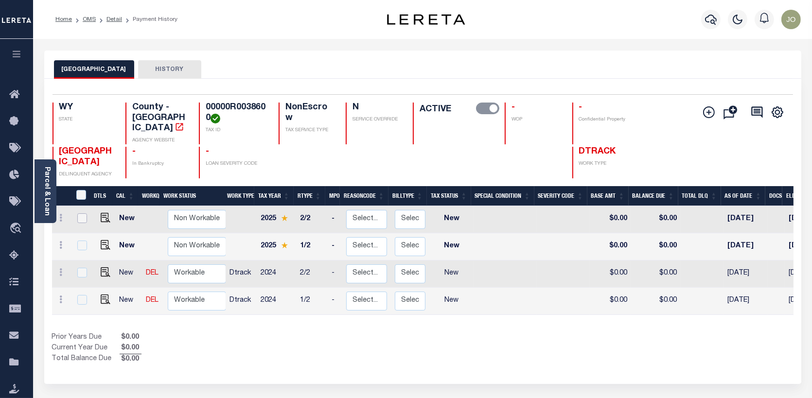
click at [79, 213] on input "checkbox" at bounding box center [82, 218] width 10 height 10
checkbox input "true"
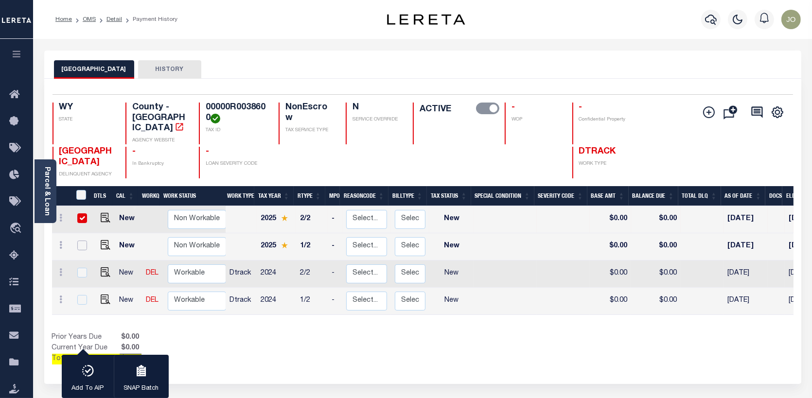
click at [80, 241] on input "checkbox" at bounding box center [82, 246] width 10 height 10
checkbox input "true"
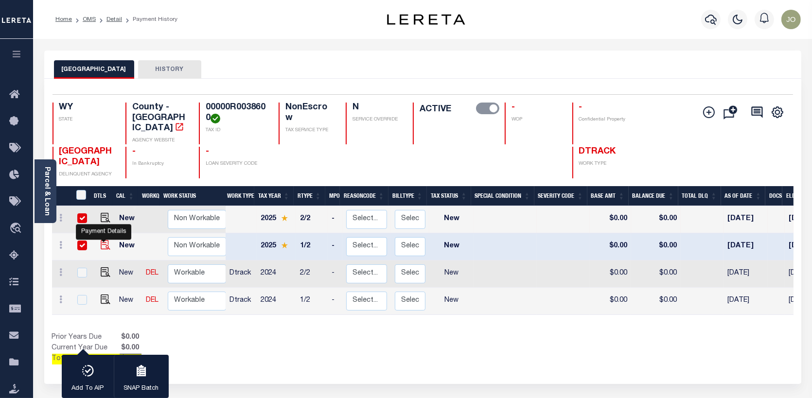
click at [103, 240] on img "" at bounding box center [106, 245] width 10 height 10
checkbox input "false"
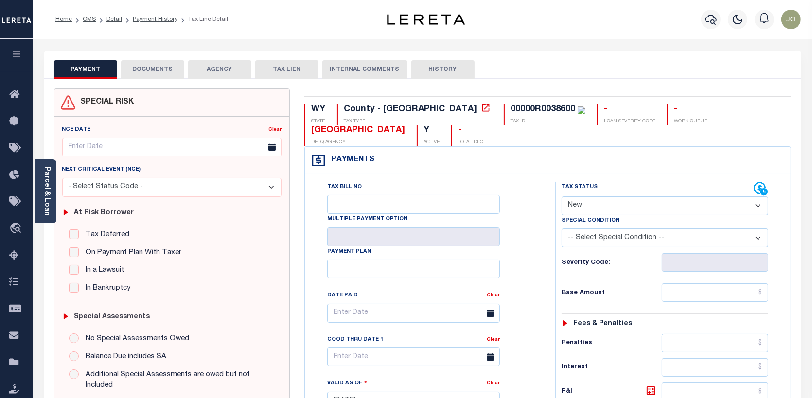
click at [760, 206] on select "- Select Status Code - Open Due/Unpaid Paid Incomplete No Tax Due Internal Refu…" at bounding box center [665, 205] width 207 height 19
select select "PYD"
click at [562, 197] on select "- Select Status Code - Open Due/Unpaid Paid Incomplete No Tax Due Internal Refu…" at bounding box center [665, 205] width 207 height 19
type input "[DATE]"
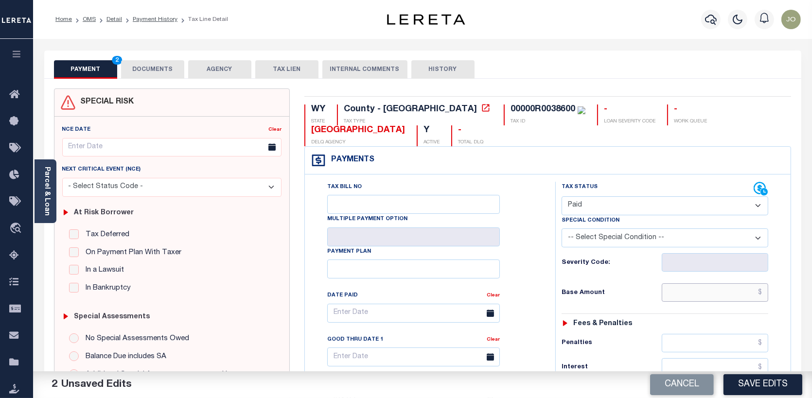
click at [764, 292] on input "text" at bounding box center [715, 292] width 107 height 18
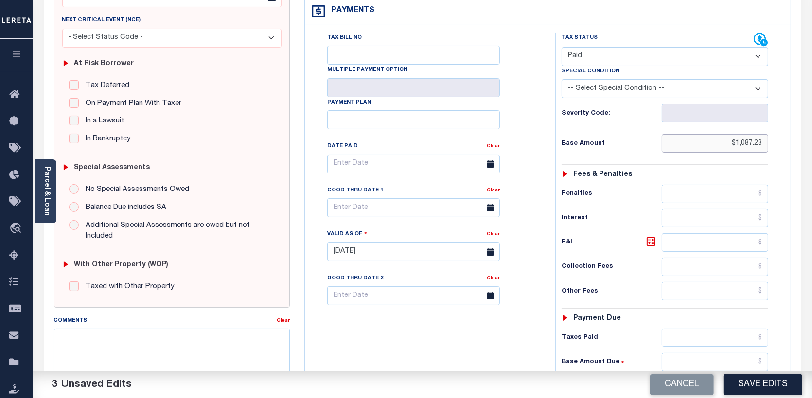
scroll to position [194, 0]
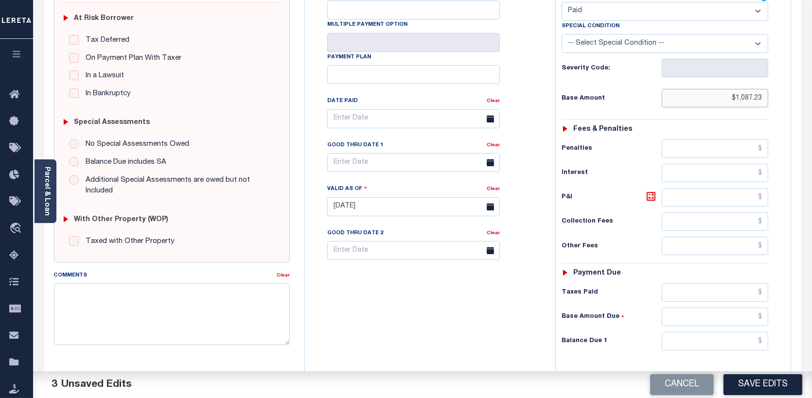
type input "$1,087.23"
click at [761, 289] on input "text" at bounding box center [715, 292] width 107 height 18
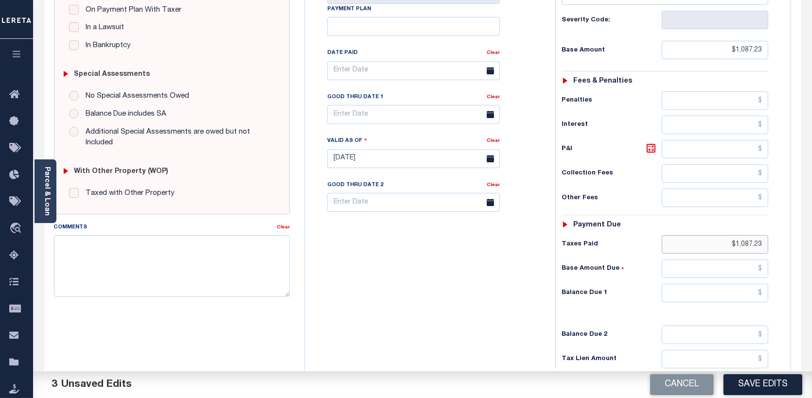
scroll to position [243, 0]
type input "$1,087.23"
click at [763, 291] on input "text" at bounding box center [715, 292] width 107 height 18
type input "$0.00"
click at [771, 379] on button "Save Edits" at bounding box center [762, 384] width 79 height 21
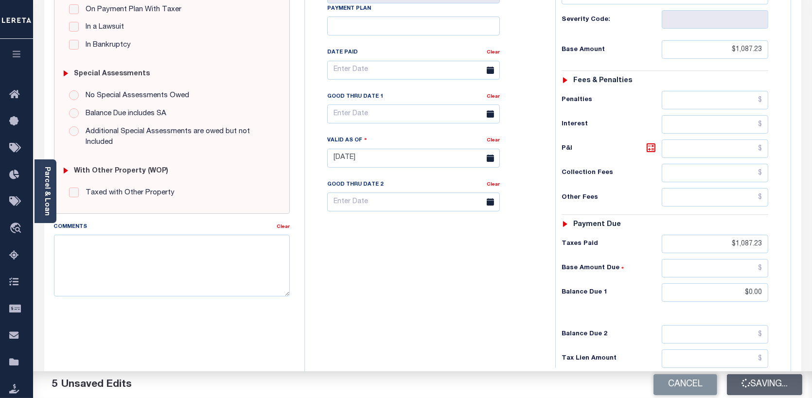
checkbox input "false"
type input "$1,087.23"
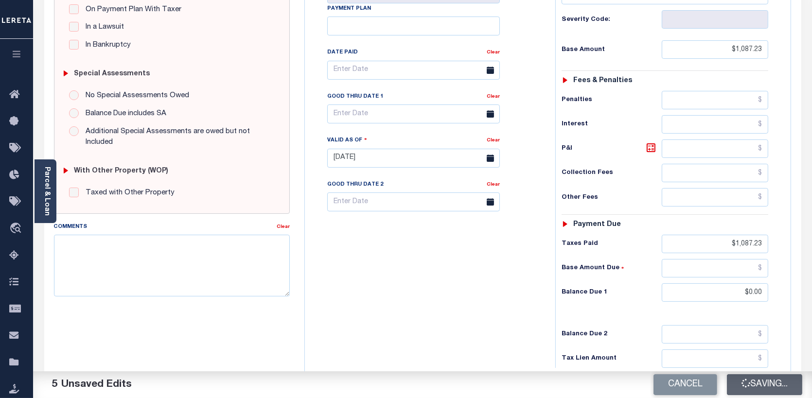
type input "$1,087.23"
type input "$0"
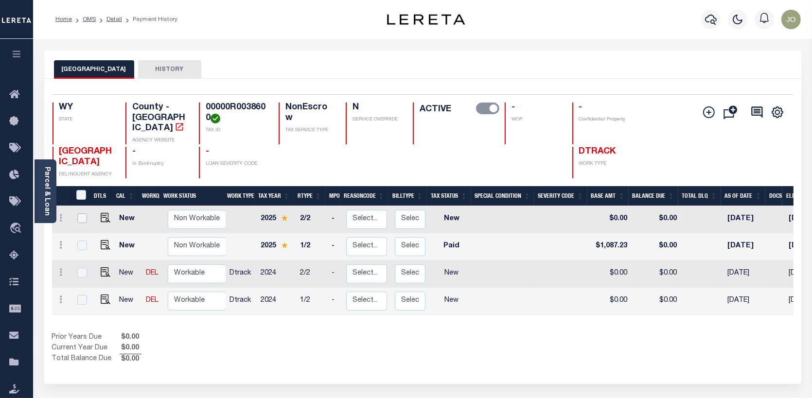
click at [78, 213] on input "checkbox" at bounding box center [82, 218] width 10 height 10
checkbox input "true"
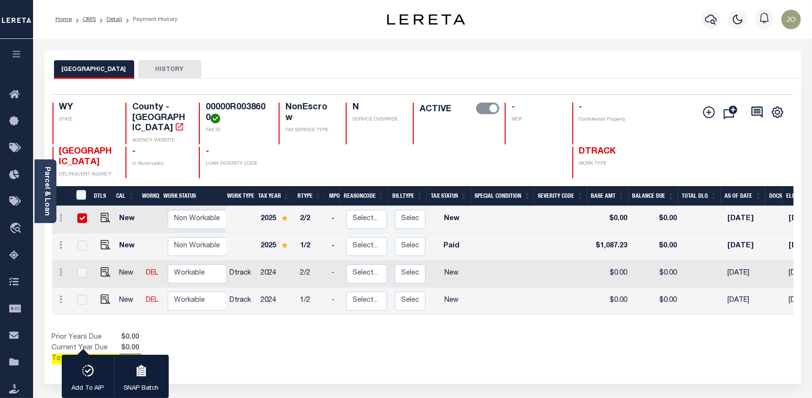
click at [102, 205] on body "Home OMS Detail Payment History Profile" at bounding box center [406, 304] width 812 height 609
click at [80, 213] on input "checkbox" at bounding box center [82, 218] width 10 height 10
checkbox input "false"
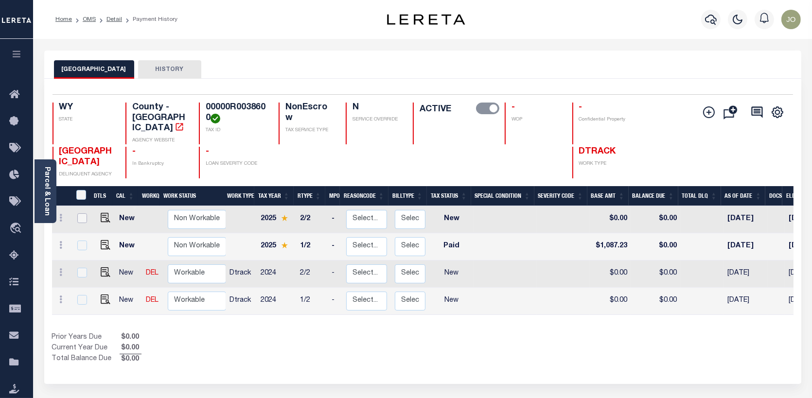
click at [80, 213] on input "checkbox" at bounding box center [82, 218] width 10 height 10
checkbox input "true"
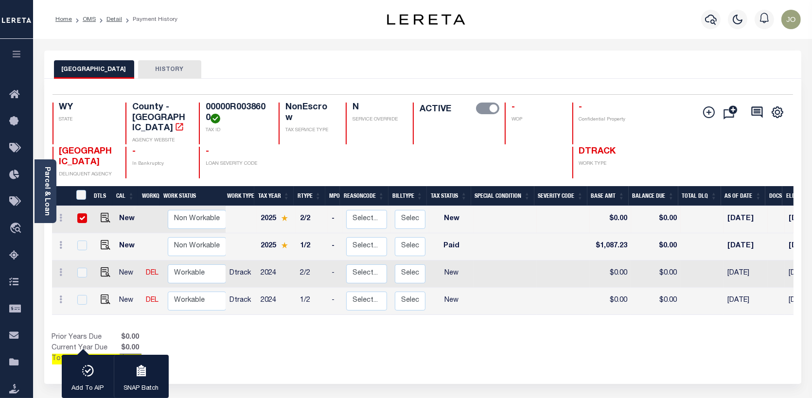
click at [104, 206] on td at bounding box center [103, 219] width 23 height 27
checkbox input "false"
click at [104, 206] on td at bounding box center [103, 219] width 23 height 27
checkbox input "true"
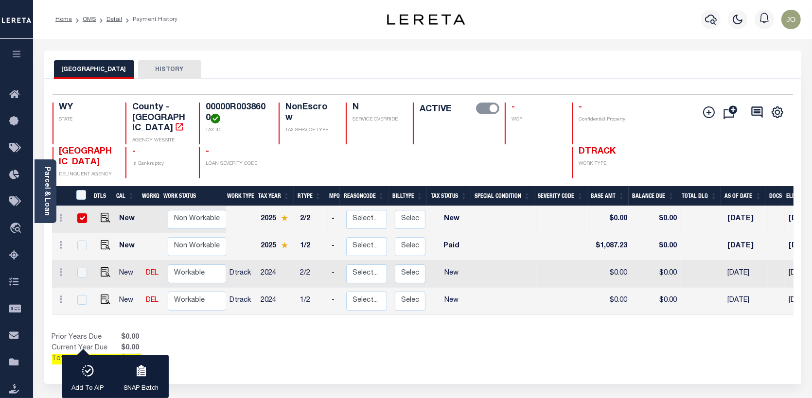
checkbox input "true"
click at [104, 206] on td at bounding box center [103, 219] width 23 height 27
checkbox input "false"
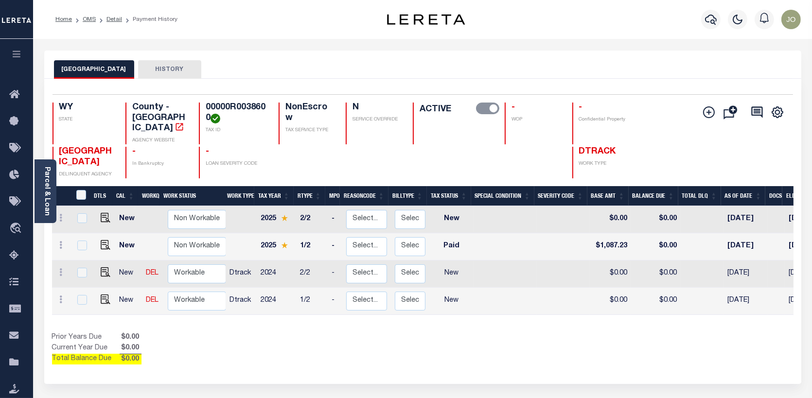
click at [104, 206] on td at bounding box center [103, 219] width 23 height 27
checkbox input "true"
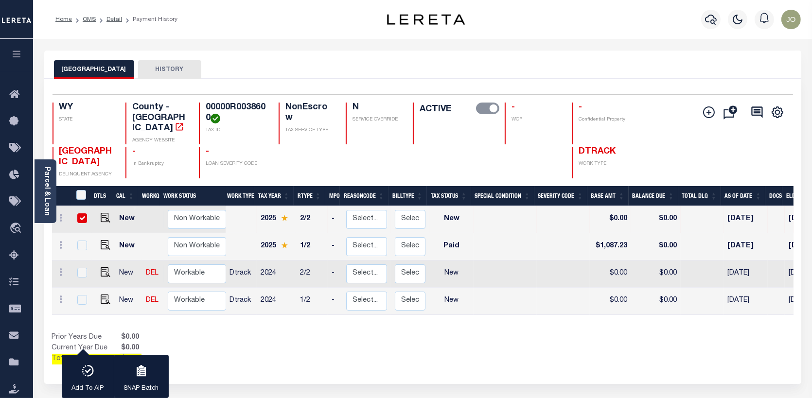
click at [80, 213] on input "checkbox" at bounding box center [82, 218] width 10 height 10
checkbox input "false"
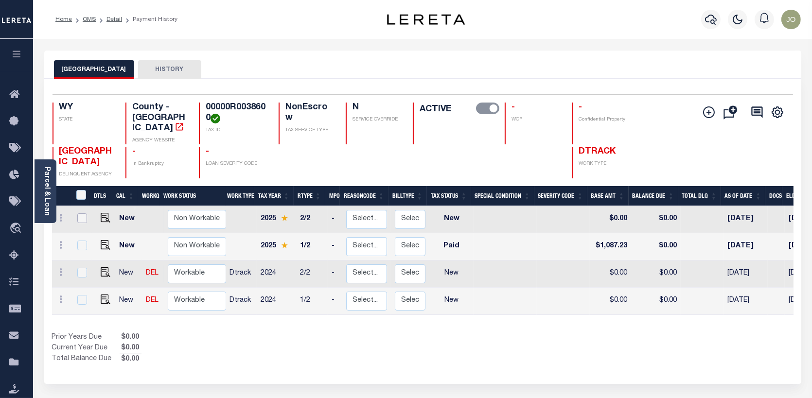
click at [80, 213] on input "checkbox" at bounding box center [82, 218] width 10 height 10
checkbox input "true"
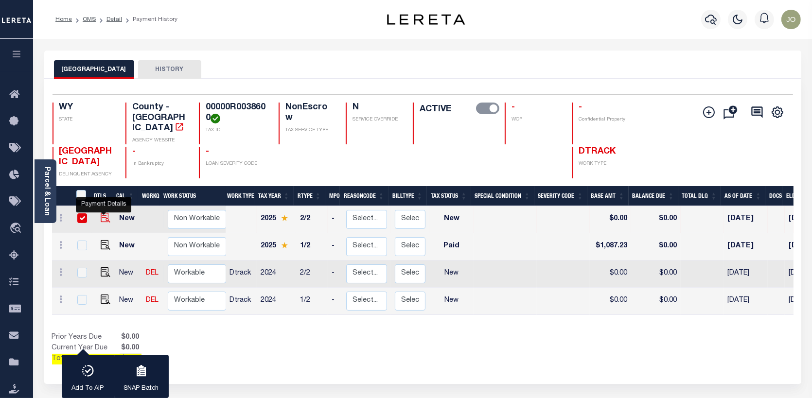
click at [101, 213] on img "" at bounding box center [106, 218] width 10 height 10
checkbox input "false"
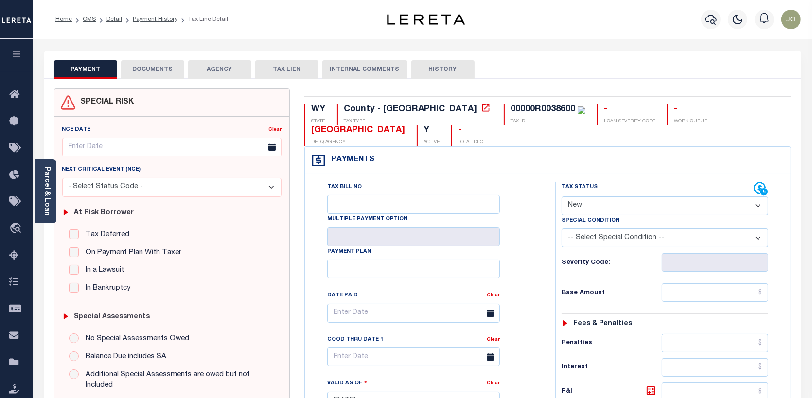
click at [757, 207] on select "- Select Status Code - Open Due/Unpaid Paid Incomplete No Tax Due Internal Refu…" at bounding box center [665, 205] width 207 height 19
select select "PYD"
click at [562, 197] on select "- Select Status Code - Open Due/Unpaid Paid Incomplete No Tax Due Internal Refu…" at bounding box center [665, 205] width 207 height 19
type input "[DATE]"
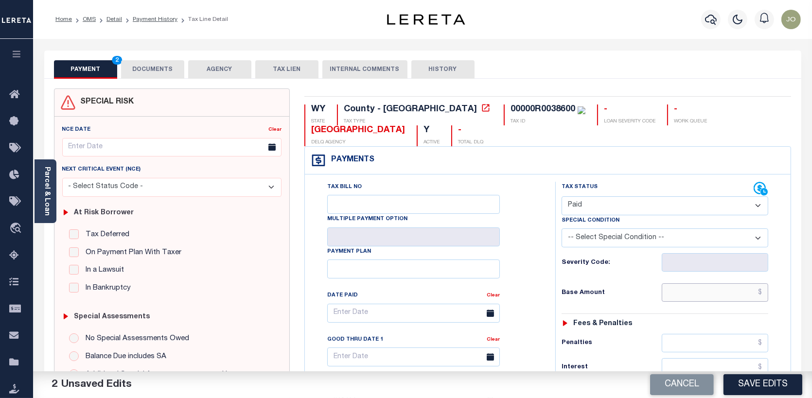
click at [760, 291] on input "text" at bounding box center [715, 292] width 107 height 18
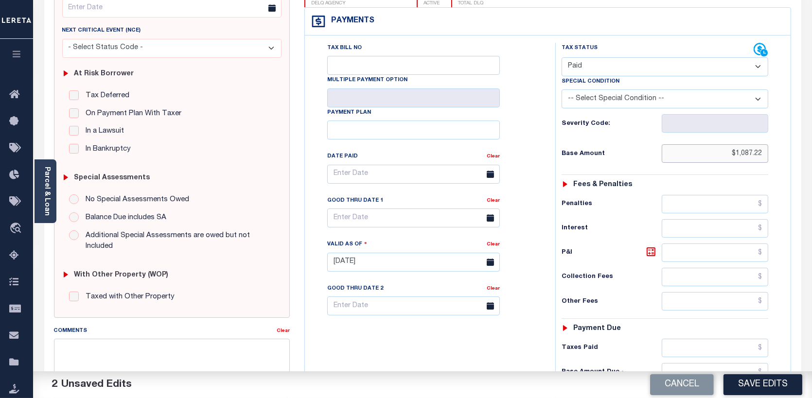
scroll to position [146, 0]
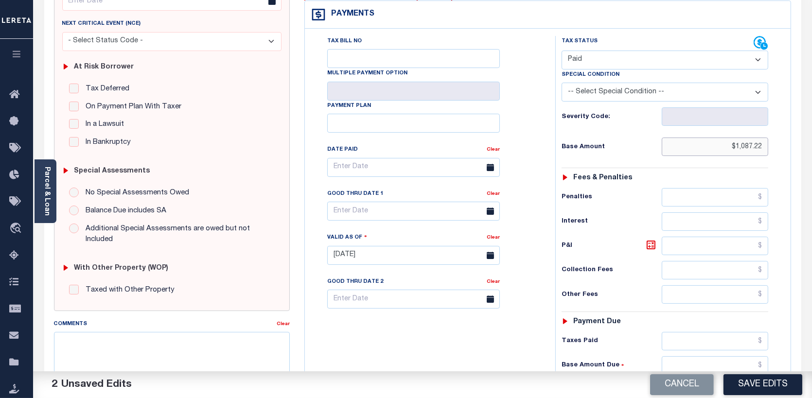
type input "$1,087.22"
click at [762, 339] on input "text" at bounding box center [715, 341] width 107 height 18
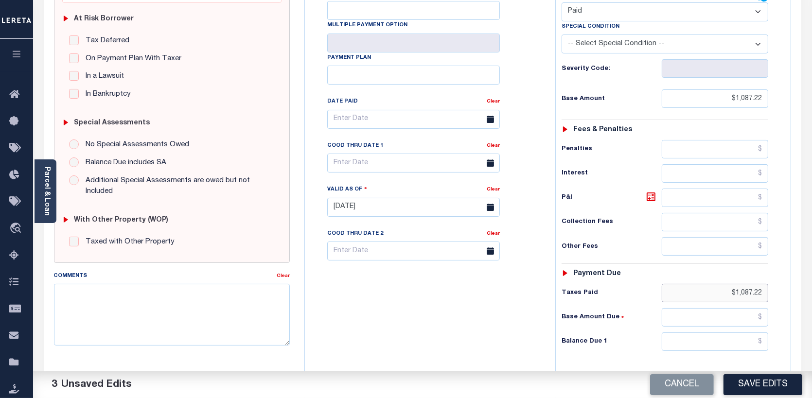
scroll to position [194, 0]
type input "$1,087.22"
click at [761, 339] on input "text" at bounding box center [715, 341] width 107 height 18
type input "$0.00"
click at [753, 378] on button "Save Edits" at bounding box center [762, 384] width 79 height 21
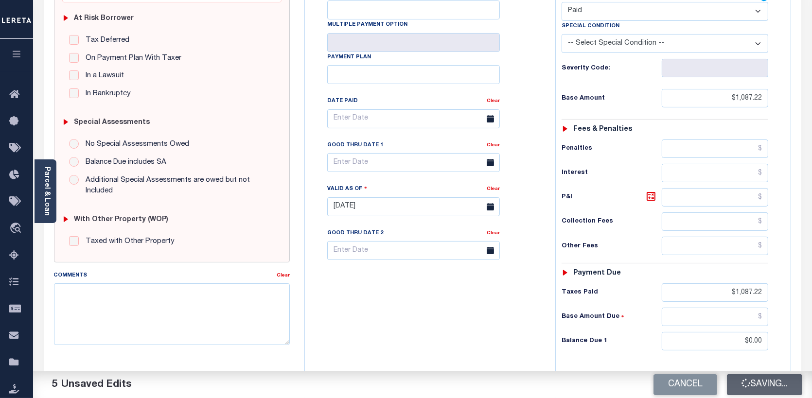
checkbox input "false"
type input "$1,087.22"
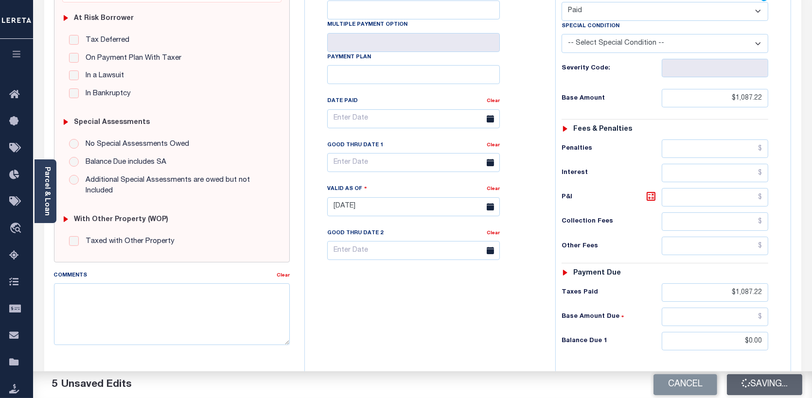
type input "$1,087.22"
type input "$0"
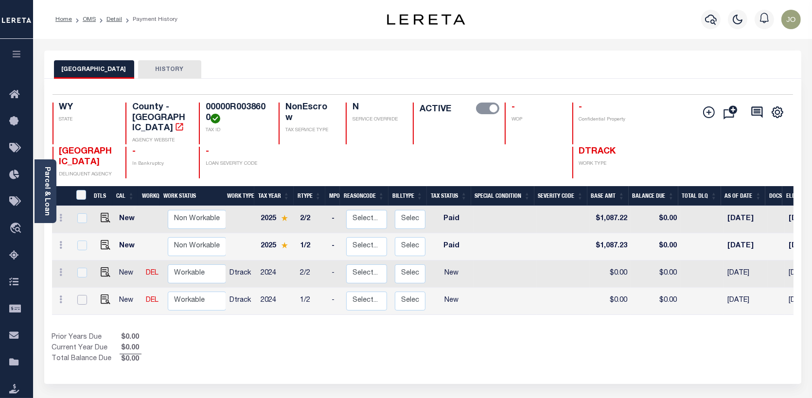
click at [81, 295] on input "checkbox" at bounding box center [82, 300] width 10 height 10
checkbox input "true"
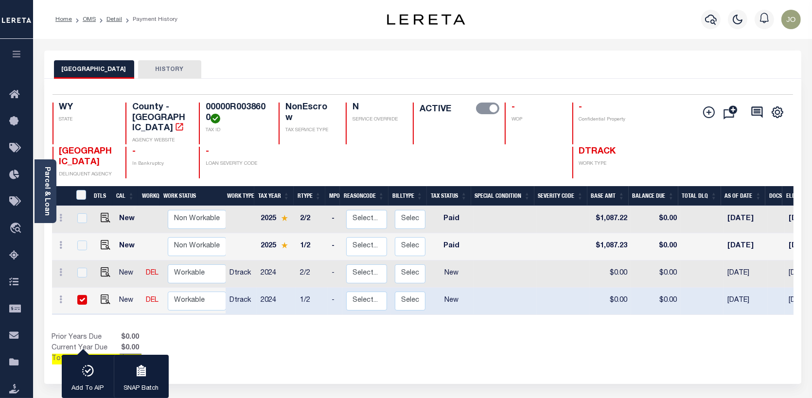
click at [101, 288] on td at bounding box center [103, 301] width 23 height 27
checkbox input "false"
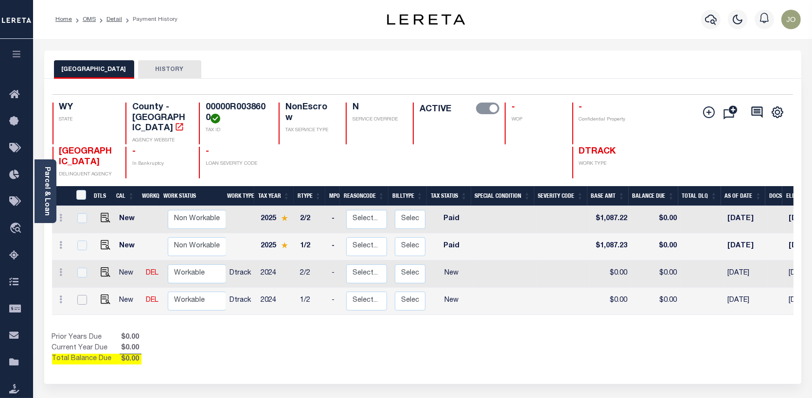
click at [80, 295] on input "checkbox" at bounding box center [82, 300] width 10 height 10
checkbox input "true"
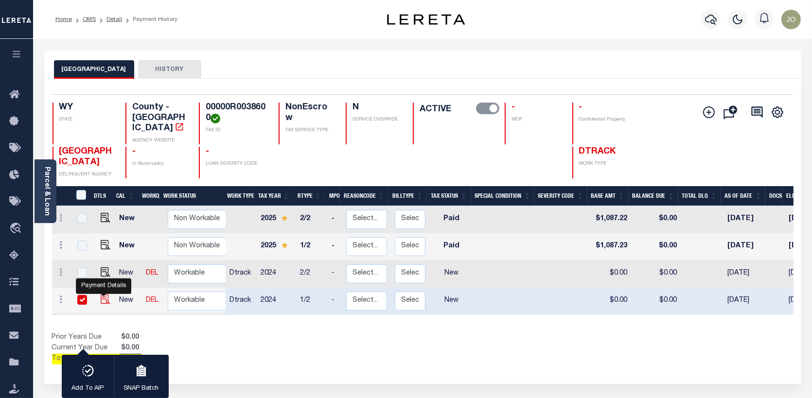
click at [101, 295] on img "" at bounding box center [106, 300] width 10 height 10
checkbox input "false"
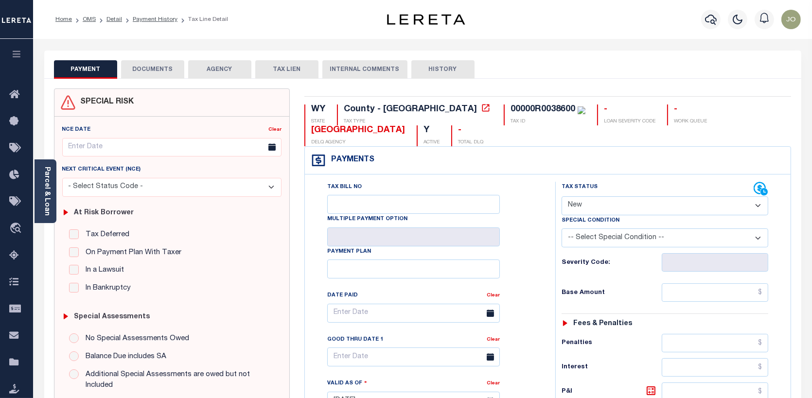
click at [758, 202] on select "- Select Status Code - Open Due/Unpaid Paid Incomplete No Tax Due Internal Refu…" at bounding box center [665, 205] width 207 height 19
select select "PYD"
click at [562, 197] on select "- Select Status Code - Open Due/Unpaid Paid Incomplete No Tax Due Internal Refu…" at bounding box center [665, 205] width 207 height 19
type input "[DATE]"
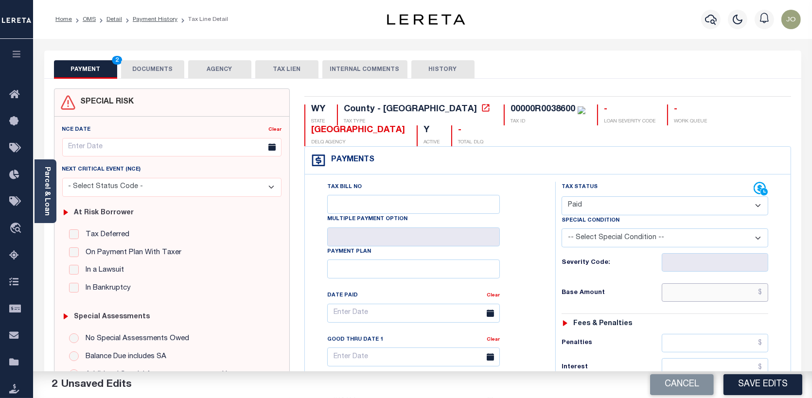
click at [760, 292] on input "text" at bounding box center [715, 292] width 107 height 18
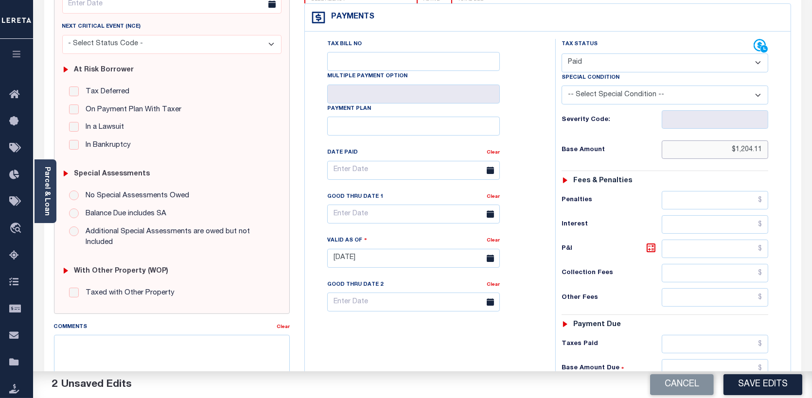
scroll to position [146, 0]
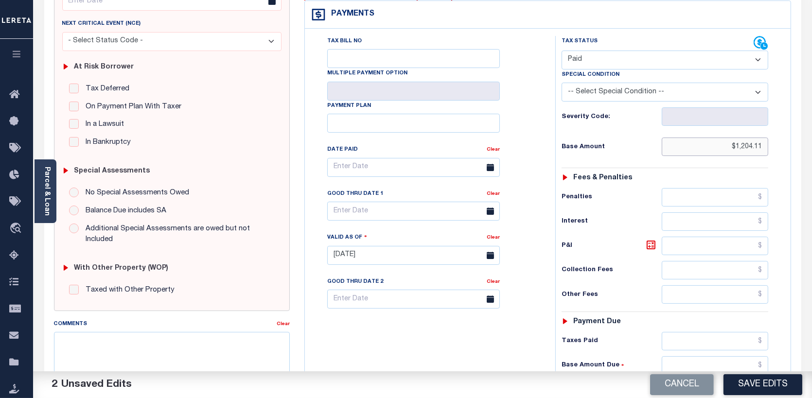
type input "$1,204.11"
click at [761, 339] on input "text" at bounding box center [715, 341] width 107 height 18
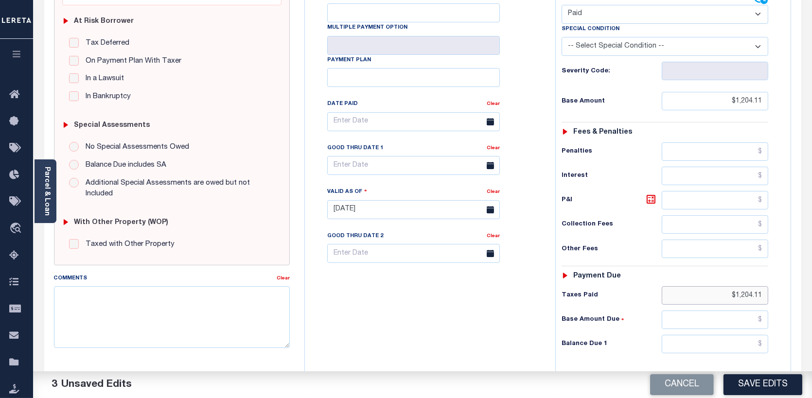
scroll to position [194, 0]
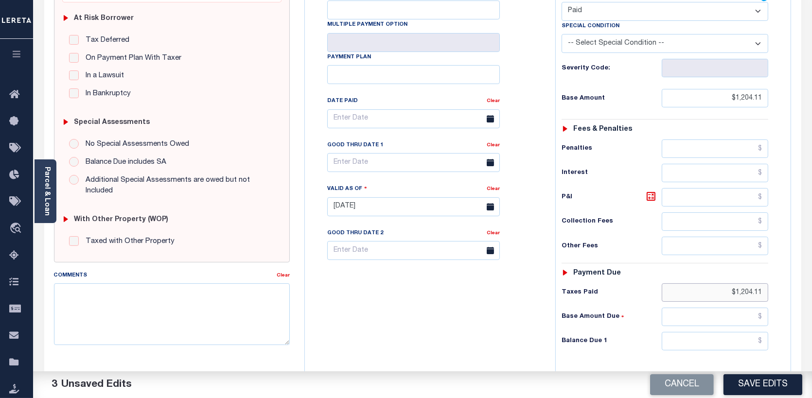
type input "$1,204.11"
click at [760, 341] on input "text" at bounding box center [715, 341] width 107 height 18
type input "$0.00"
click at [751, 383] on button "Save Edits" at bounding box center [762, 384] width 79 height 21
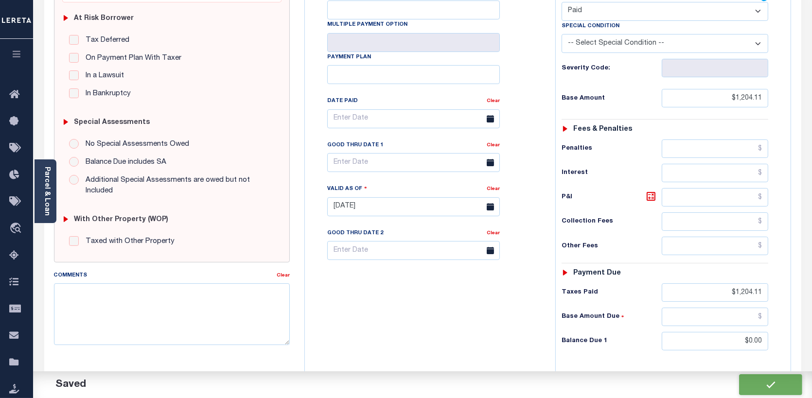
checkbox input "false"
type input "$1,204.11"
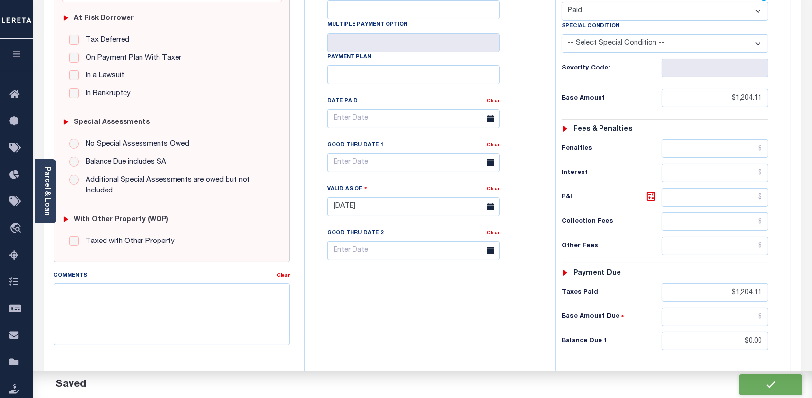
type input "$1,204.11"
type input "$0"
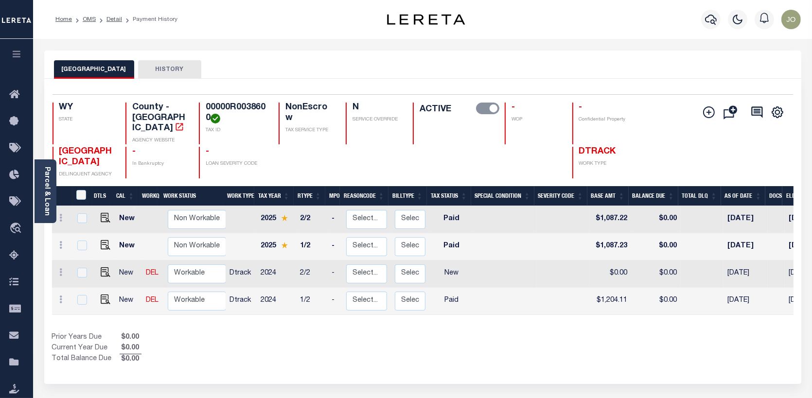
click at [75, 268] on div at bounding box center [81, 273] width 13 height 11
checkbox input "true"
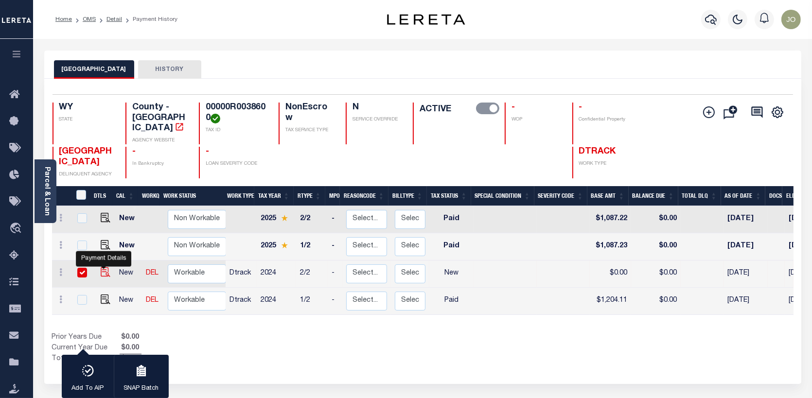
click at [103, 267] on img "" at bounding box center [106, 272] width 10 height 10
checkbox input "false"
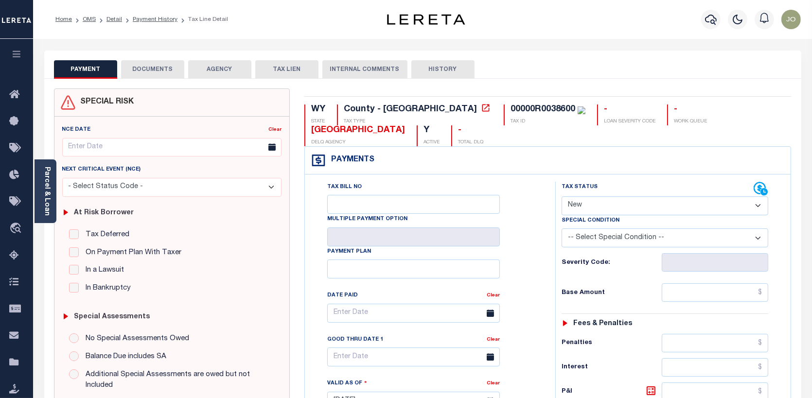
click at [757, 202] on select "- Select Status Code - Open Due/Unpaid Paid Incomplete No Tax Due Internal Refu…" at bounding box center [665, 205] width 207 height 19
select select "PYD"
click at [562, 197] on select "- Select Status Code - Open Due/Unpaid Paid Incomplete No Tax Due Internal Refu…" at bounding box center [665, 205] width 207 height 19
type input "[DATE]"
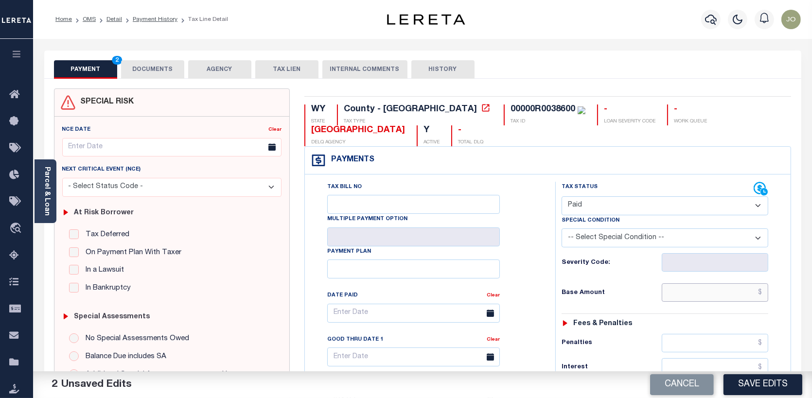
click at [761, 291] on input "text" at bounding box center [715, 292] width 107 height 18
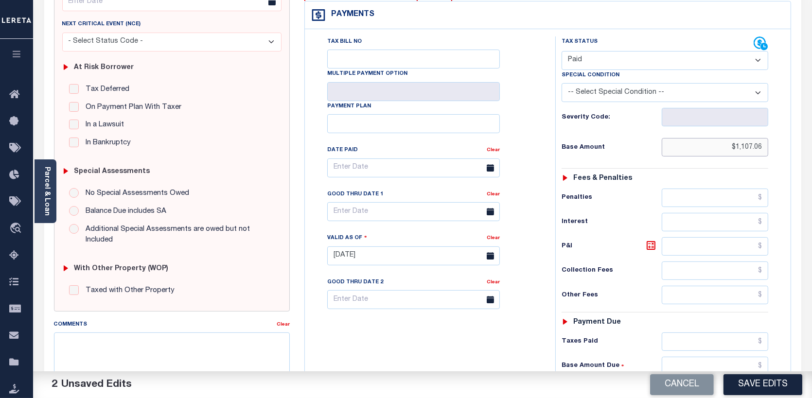
scroll to position [146, 0]
type input "$1,107.06"
click at [762, 341] on input "text" at bounding box center [715, 341] width 107 height 18
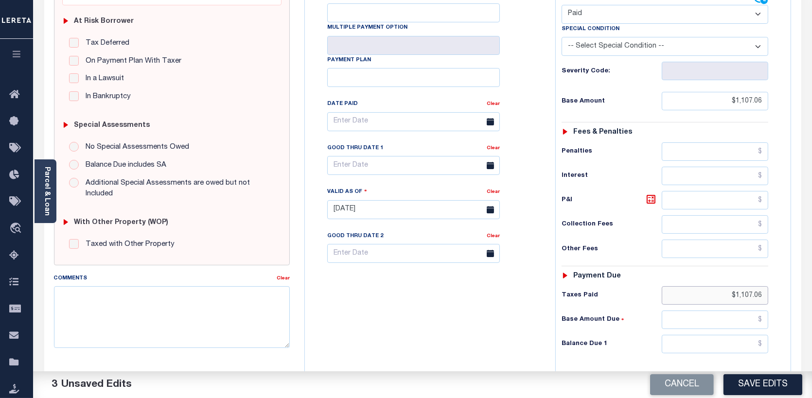
scroll to position [194, 0]
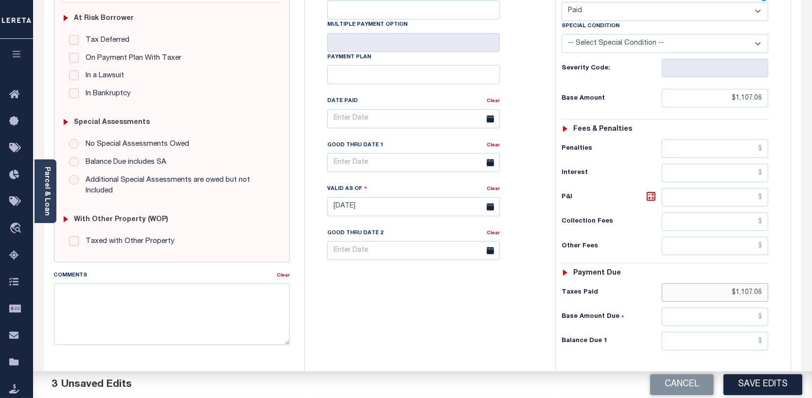
type input "$1,107.06"
click at [760, 339] on input "text" at bounding box center [715, 341] width 107 height 18
type input "$0.00"
click at [758, 378] on button "Save Edits" at bounding box center [762, 384] width 79 height 21
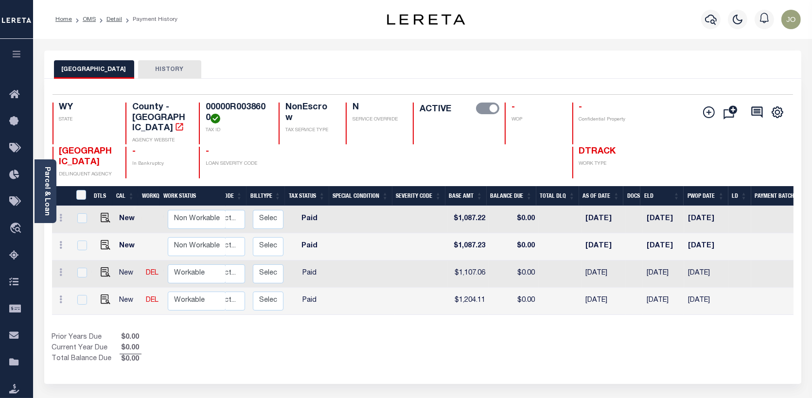
scroll to position [0, 152]
